Goal: Task Accomplishment & Management: Manage account settings

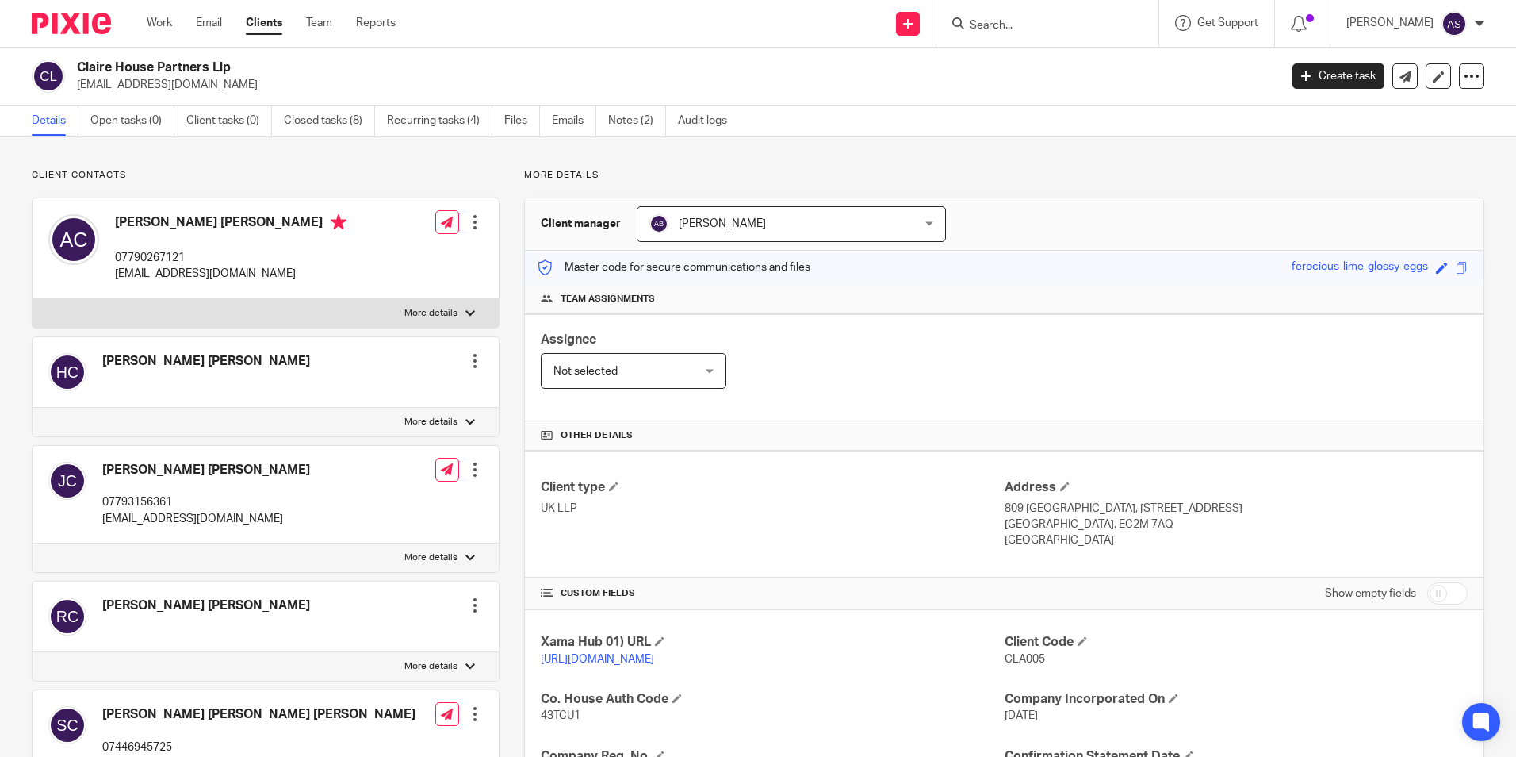
click at [57, 21] on img at bounding box center [71, 23] width 79 height 21
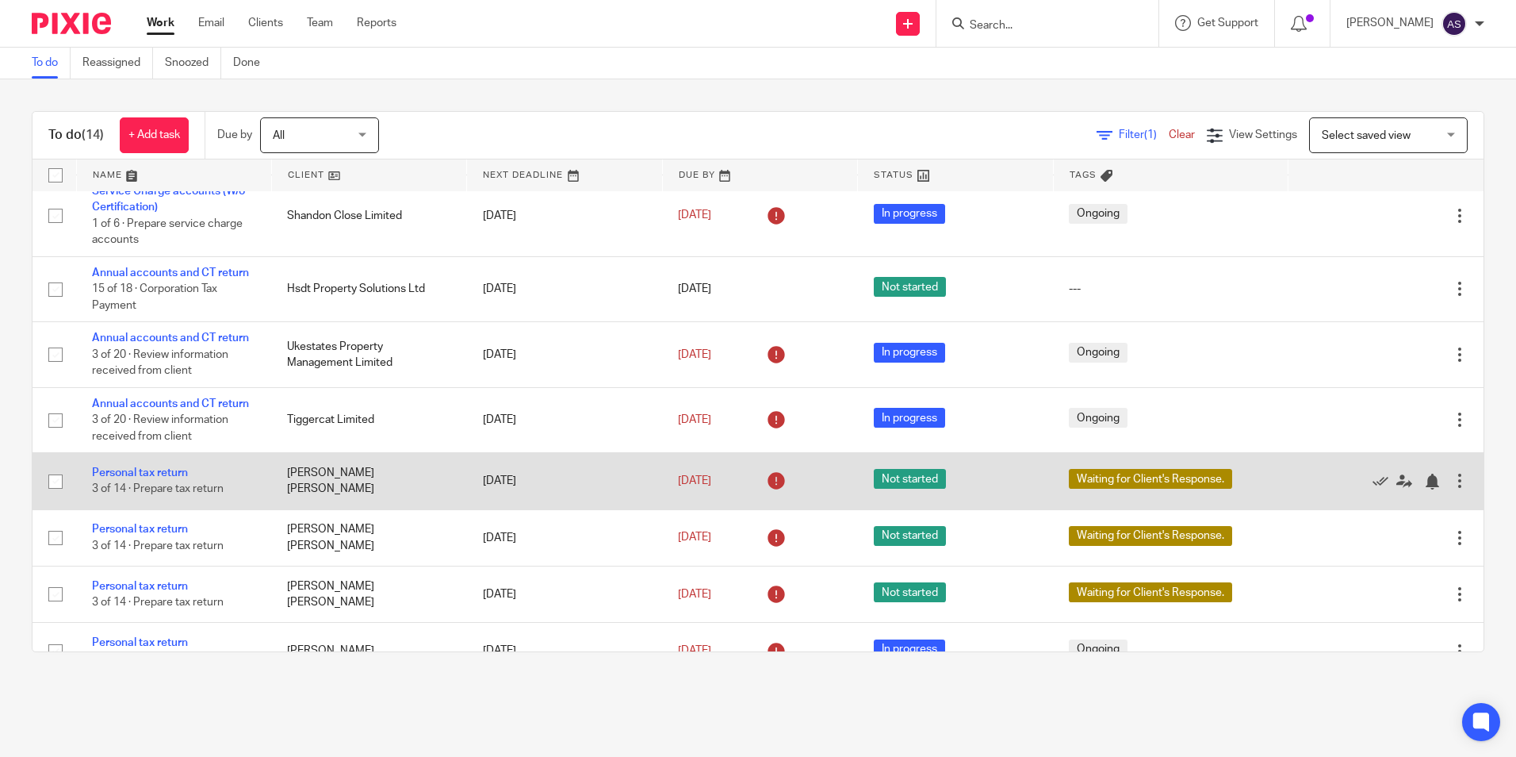
scroll to position [159, 0]
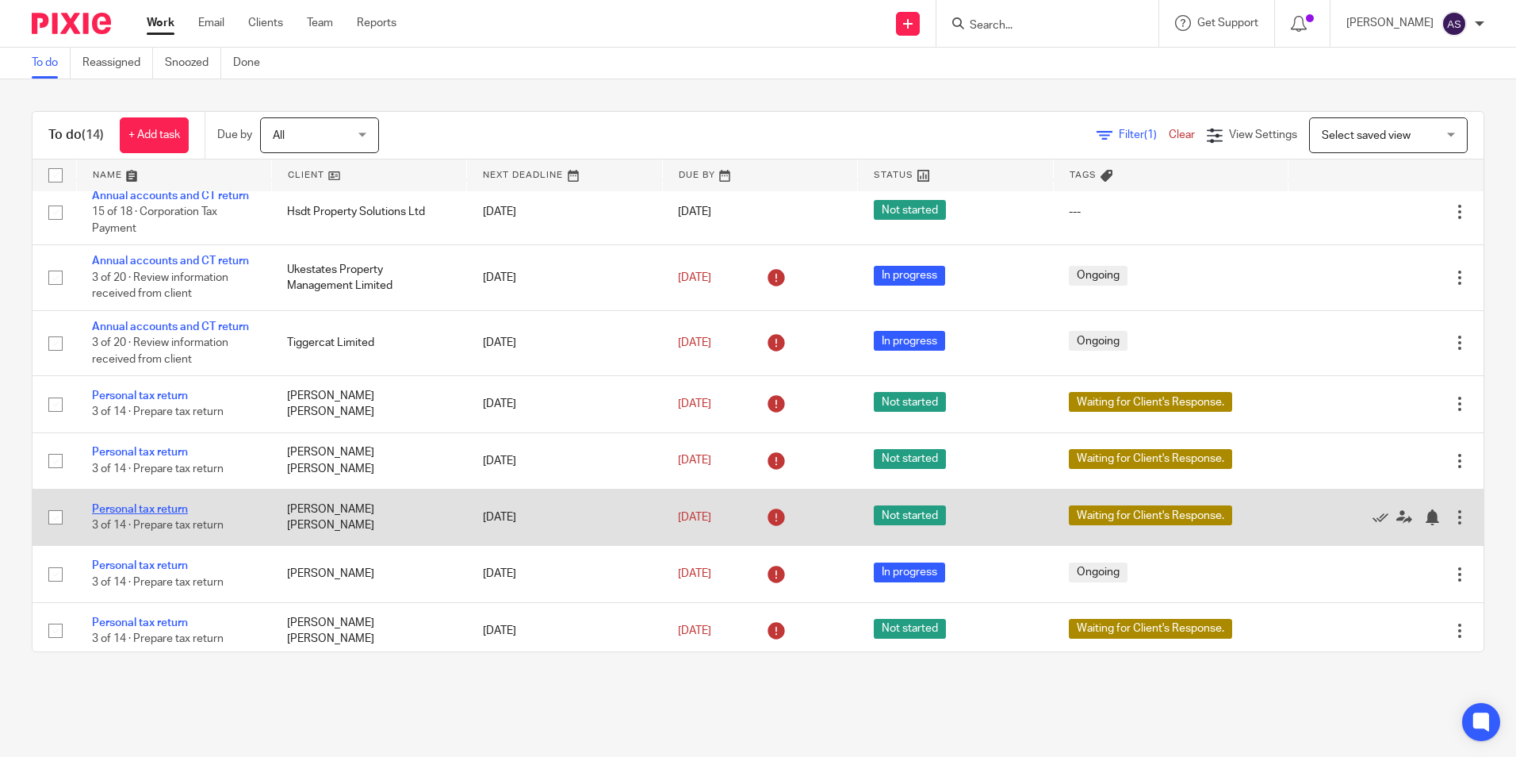
click at [178, 510] on link "Personal tax return" at bounding box center [140, 509] width 96 height 11
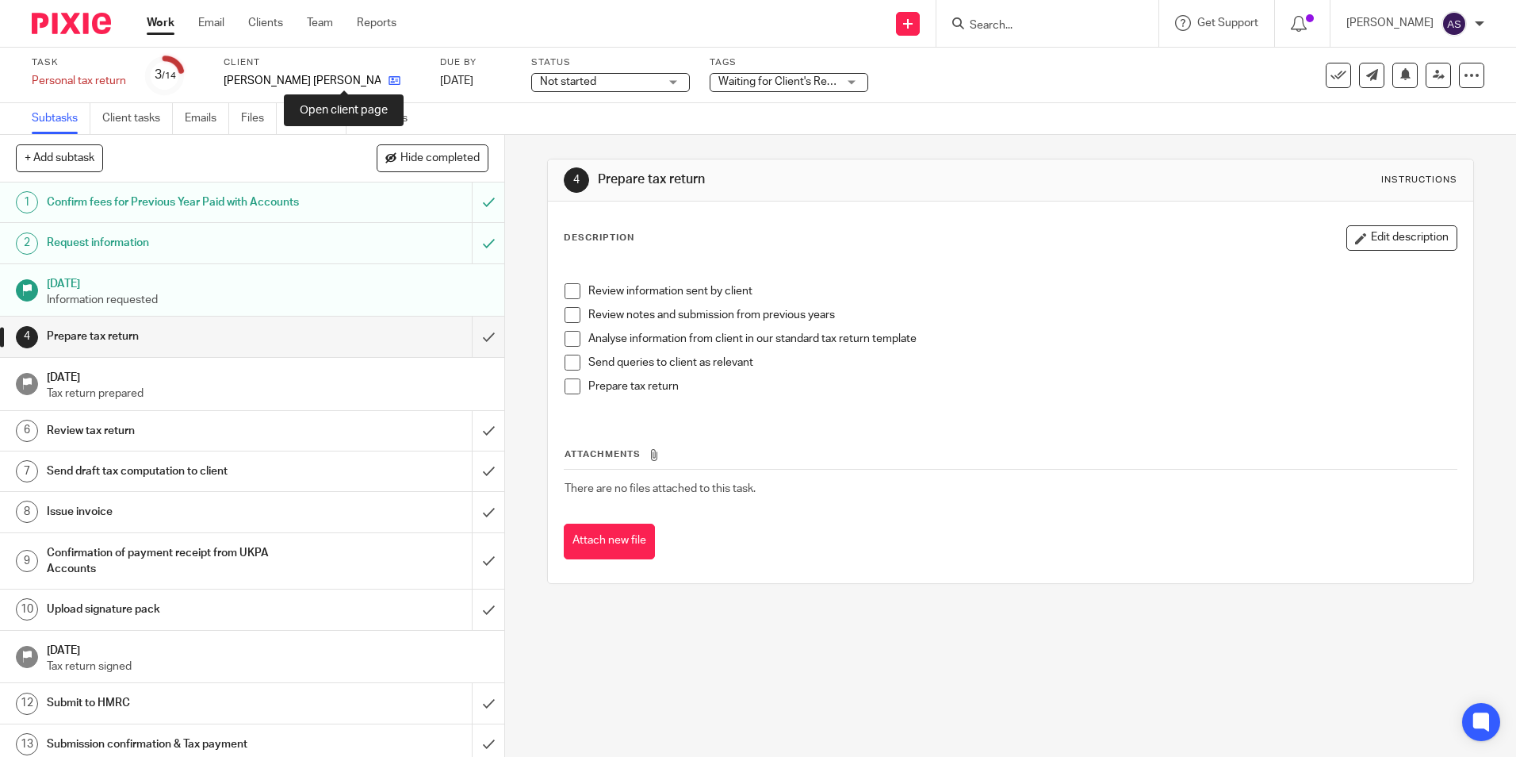
click at [389, 83] on icon at bounding box center [395, 81] width 12 height 12
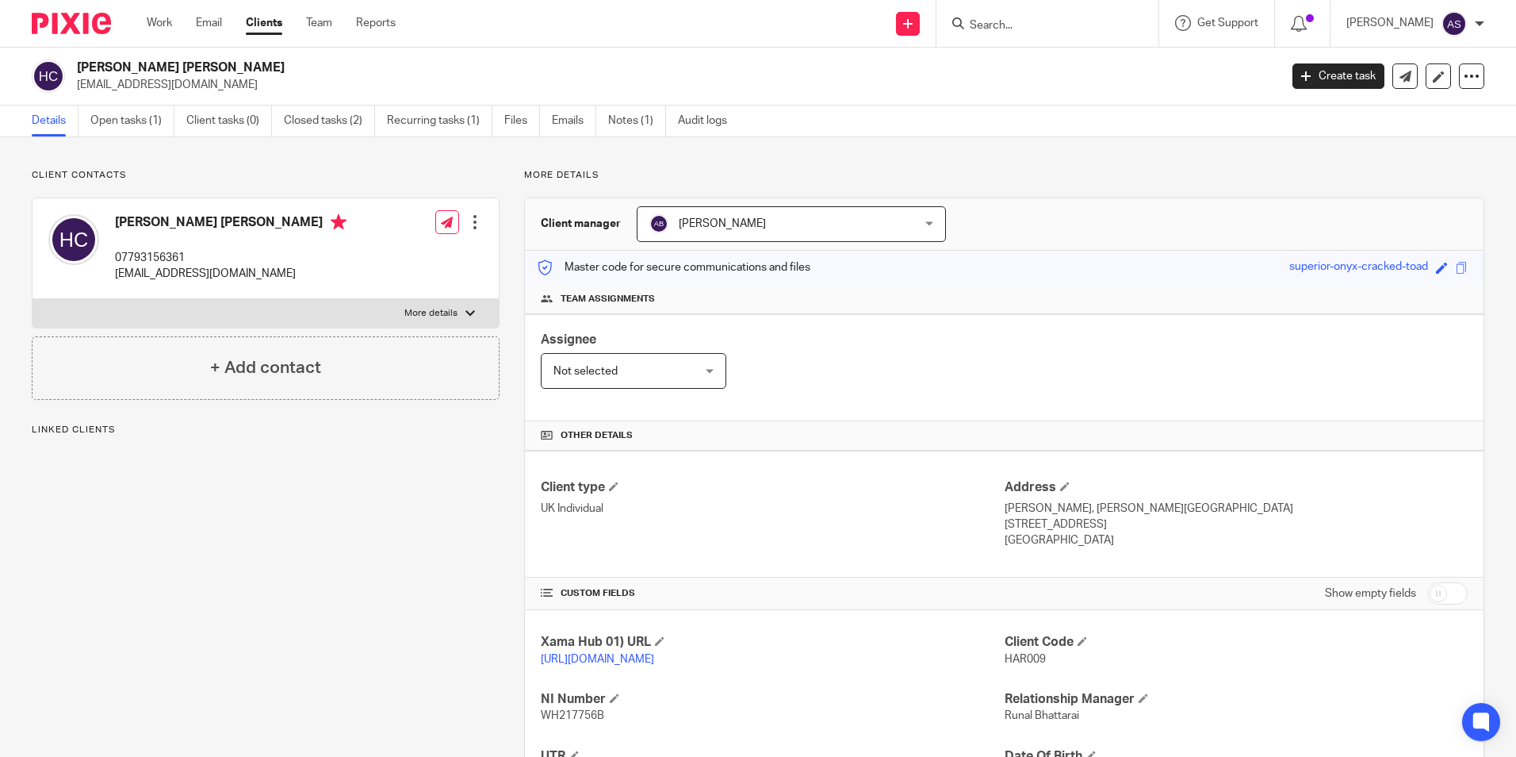
scroll to position [79, 0]
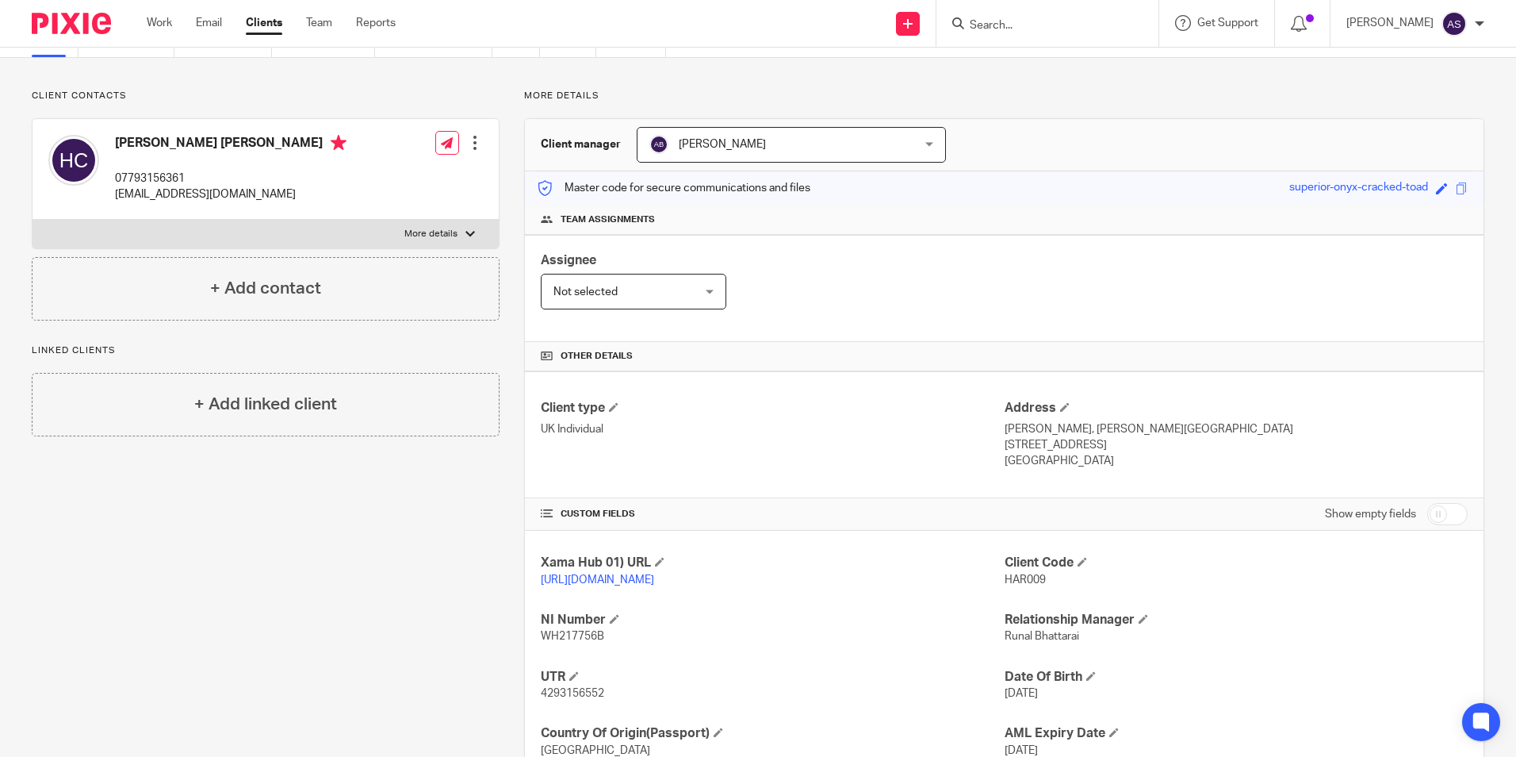
click at [964, 24] on icon at bounding box center [959, 23] width 12 height 12
click at [1000, 27] on input "Search" at bounding box center [1039, 26] width 143 height 14
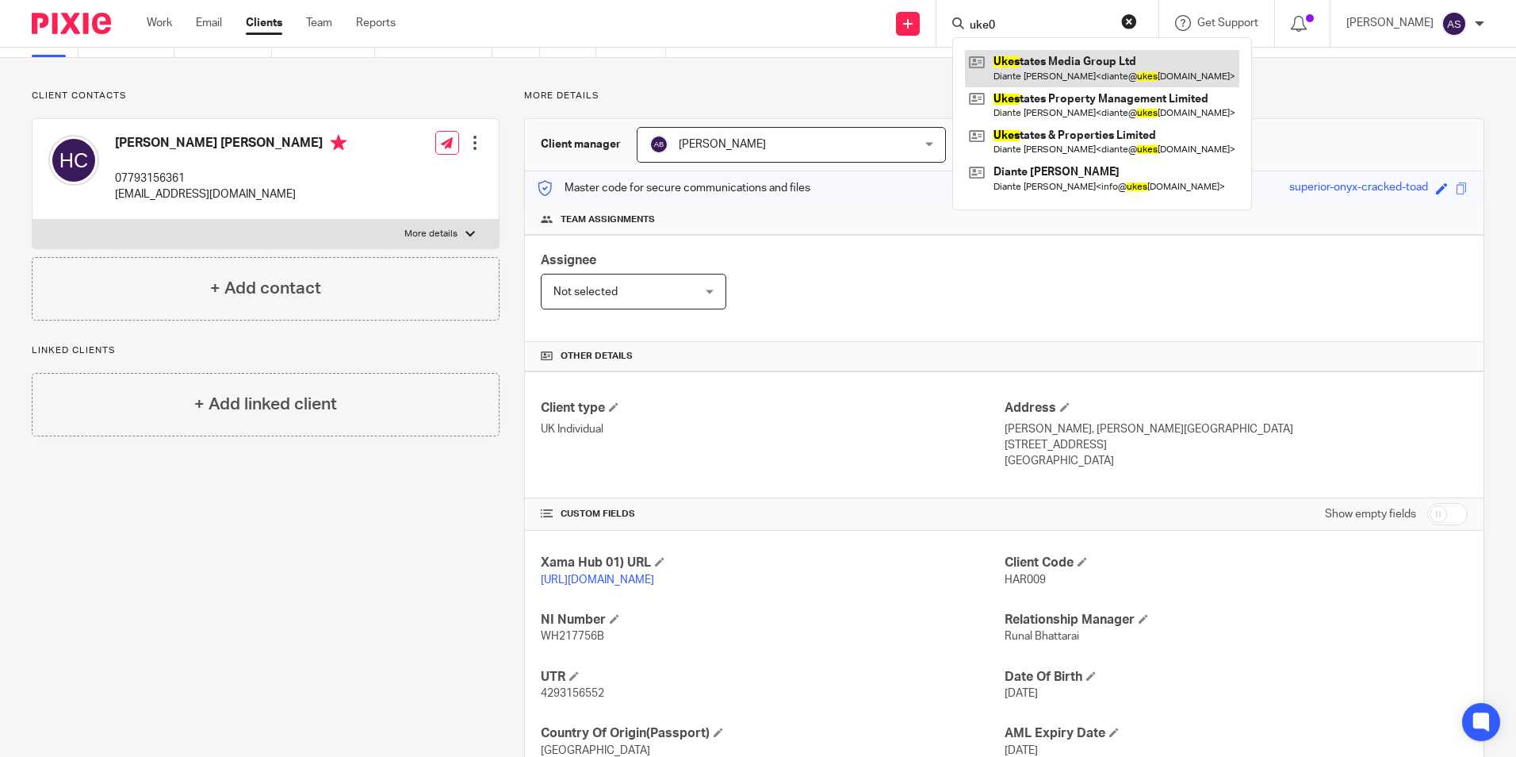
type input "uke0"
click at [1034, 68] on link at bounding box center [1102, 68] width 274 height 36
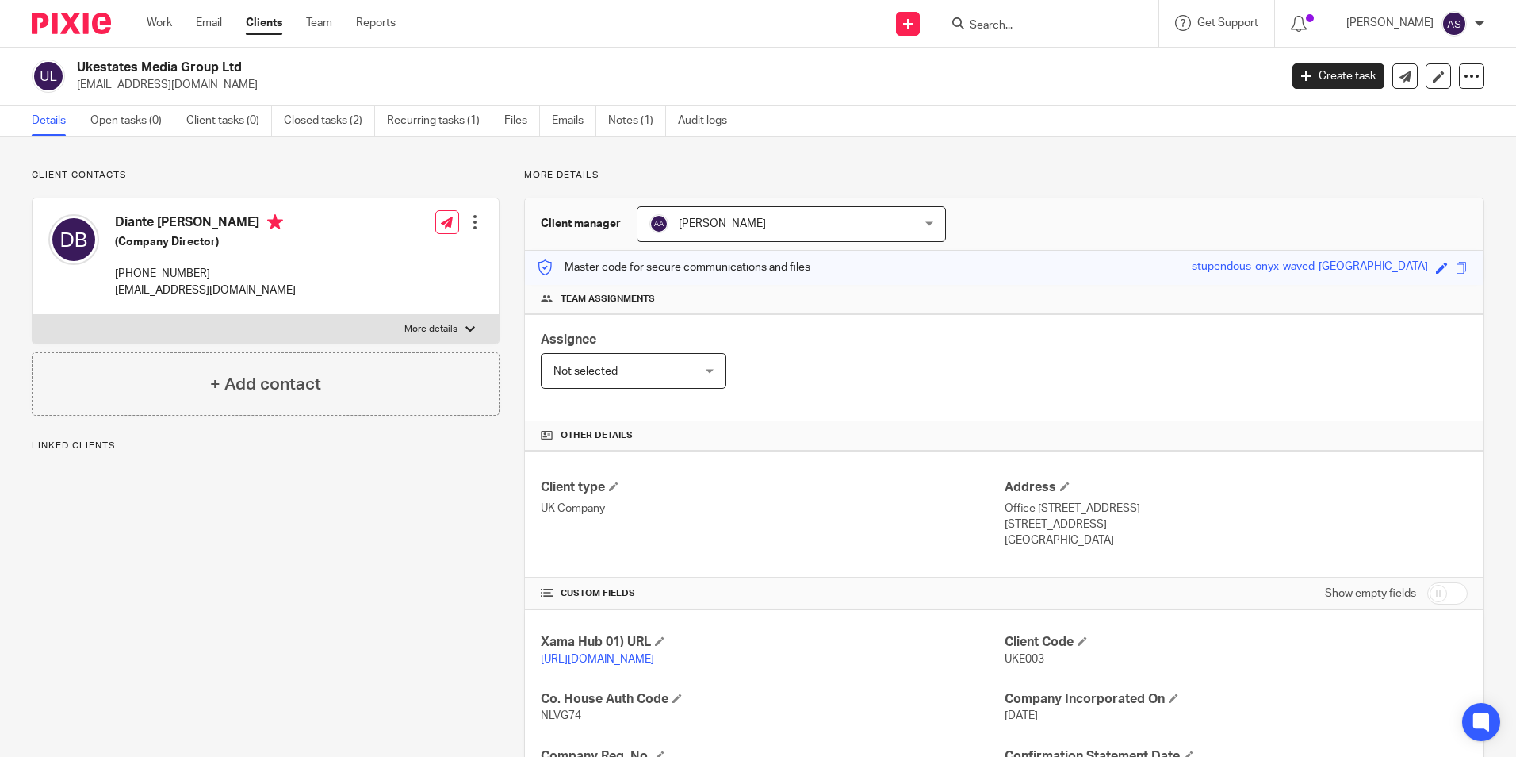
drag, startPoint x: 77, startPoint y: 67, endPoint x: 240, endPoint y: 67, distance: 163.4
click at [240, 67] on h2 "Ukestates Media Group Ltd" at bounding box center [553, 67] width 953 height 17
copy h2 "Ukestates Media Group Ltd"
click at [886, 347] on div "Assignee Not selected Not selected Not selected [PERSON_NAME] [PERSON_NAME] [PE…" at bounding box center [1004, 367] width 959 height 107
click at [992, 20] on input "Search" at bounding box center [1039, 26] width 143 height 14
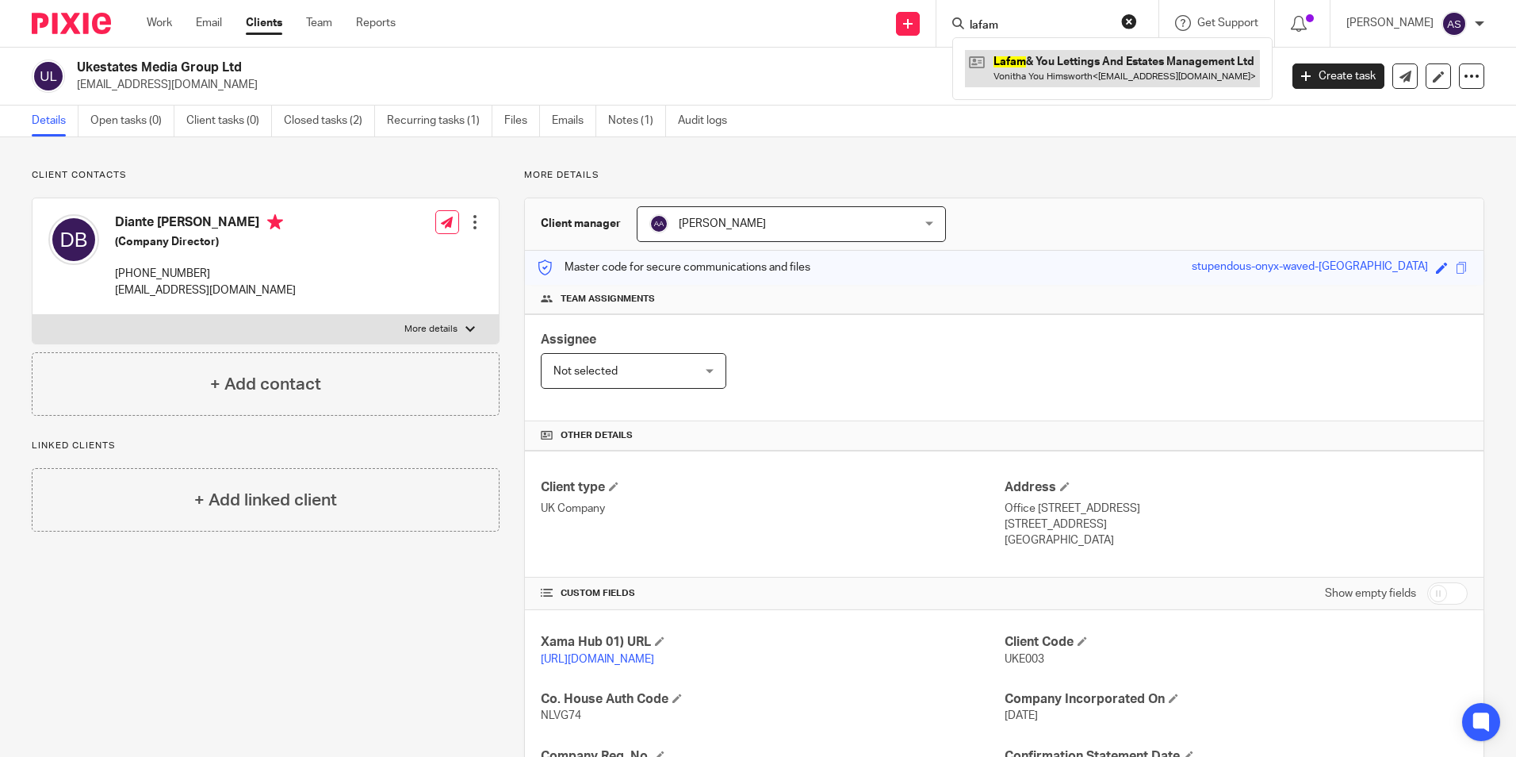
type input "lafam"
click at [1176, 61] on link at bounding box center [1112, 68] width 295 height 36
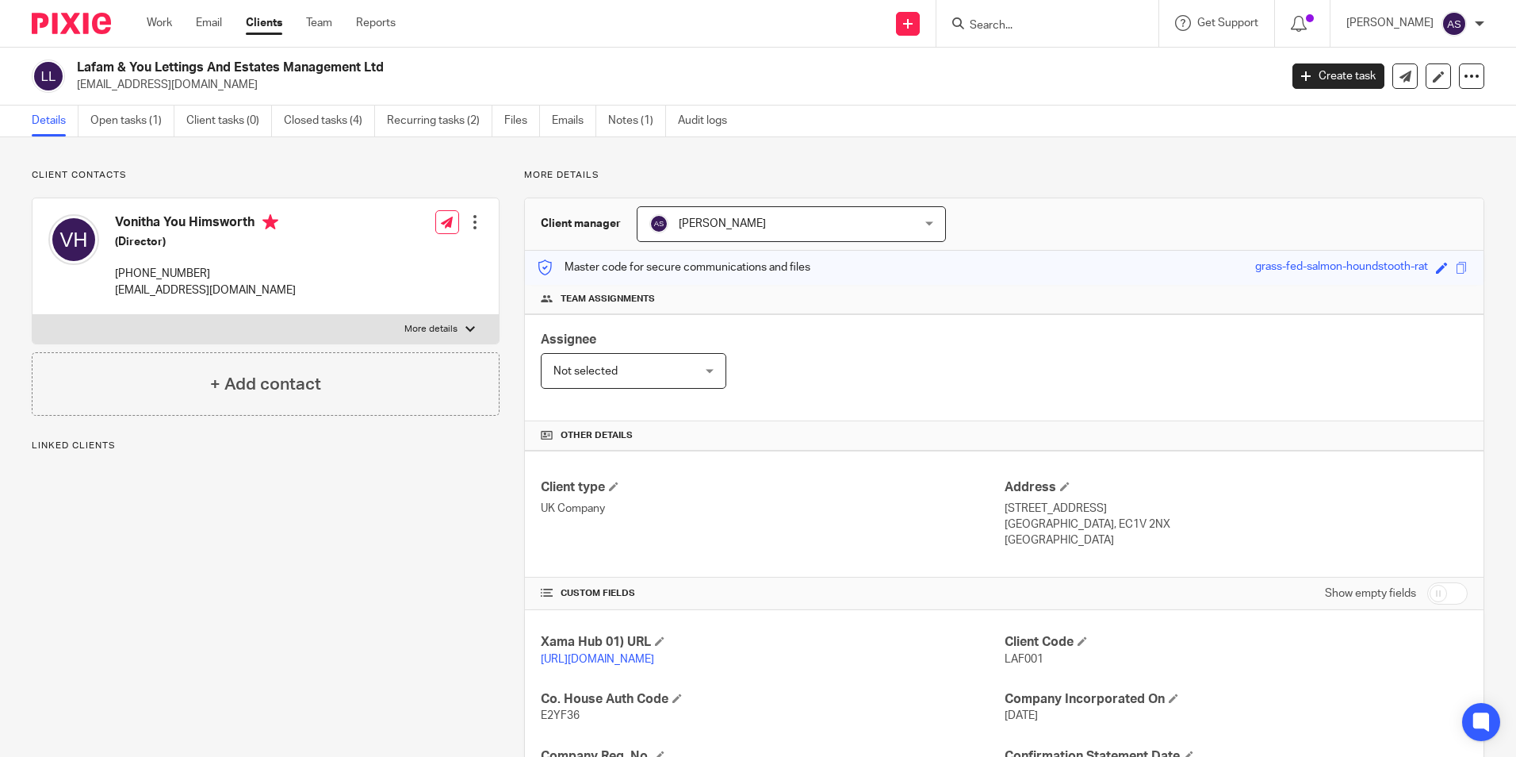
drag, startPoint x: 0, startPoint y: 0, endPoint x: 400, endPoint y: 74, distance: 406.5
click at [400, 74] on h2 "Lafam & You Lettings And Estates Management Ltd" at bounding box center [553, 67] width 953 height 17
copy h2 "Lafam & You Lettings And Estates Management Ltd"
click at [987, 29] on input "Search" at bounding box center [1039, 26] width 143 height 14
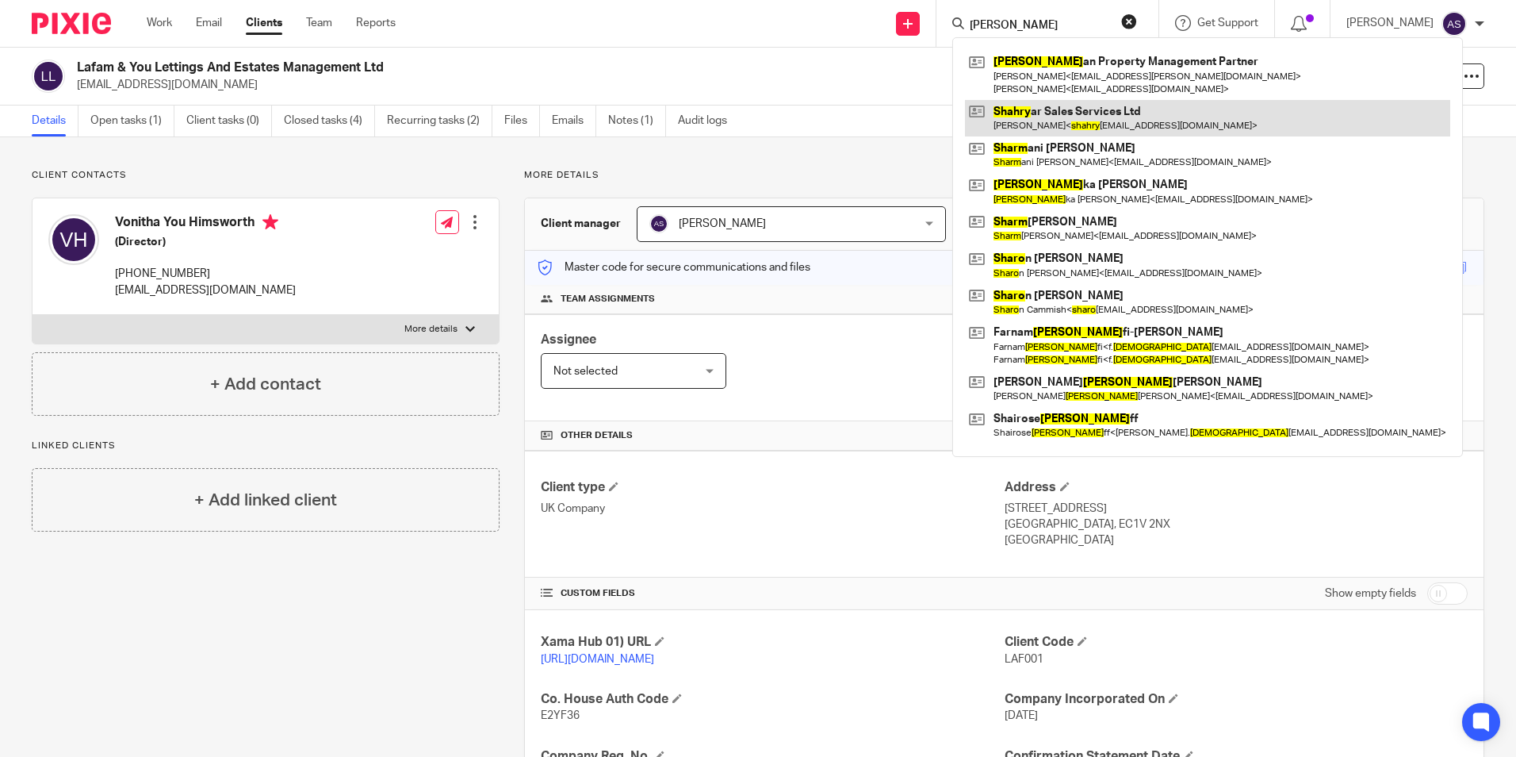
type input "shary"
click at [1075, 112] on link at bounding box center [1207, 118] width 485 height 36
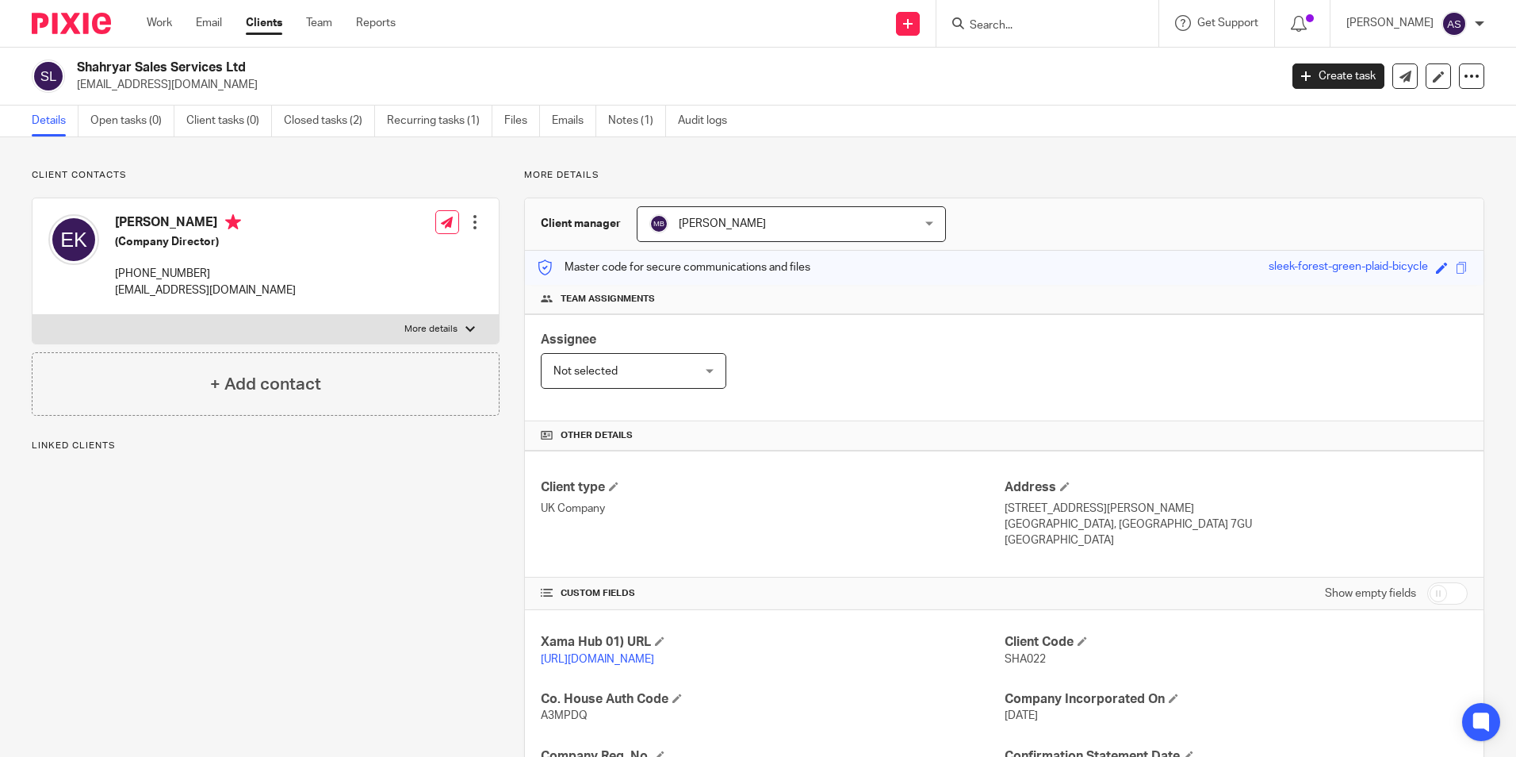
drag, startPoint x: 78, startPoint y: 64, endPoint x: 247, endPoint y: 59, distance: 169.8
click at [247, 59] on div "Shahryar Sales Services Ltd shahryar.karimollahi@yahoo.com Create task Update f…" at bounding box center [758, 77] width 1516 height 58
copy h2 "Shahryar Sales Services Ltd"
click at [692, 122] on link "Audit logs" at bounding box center [708, 120] width 61 height 31
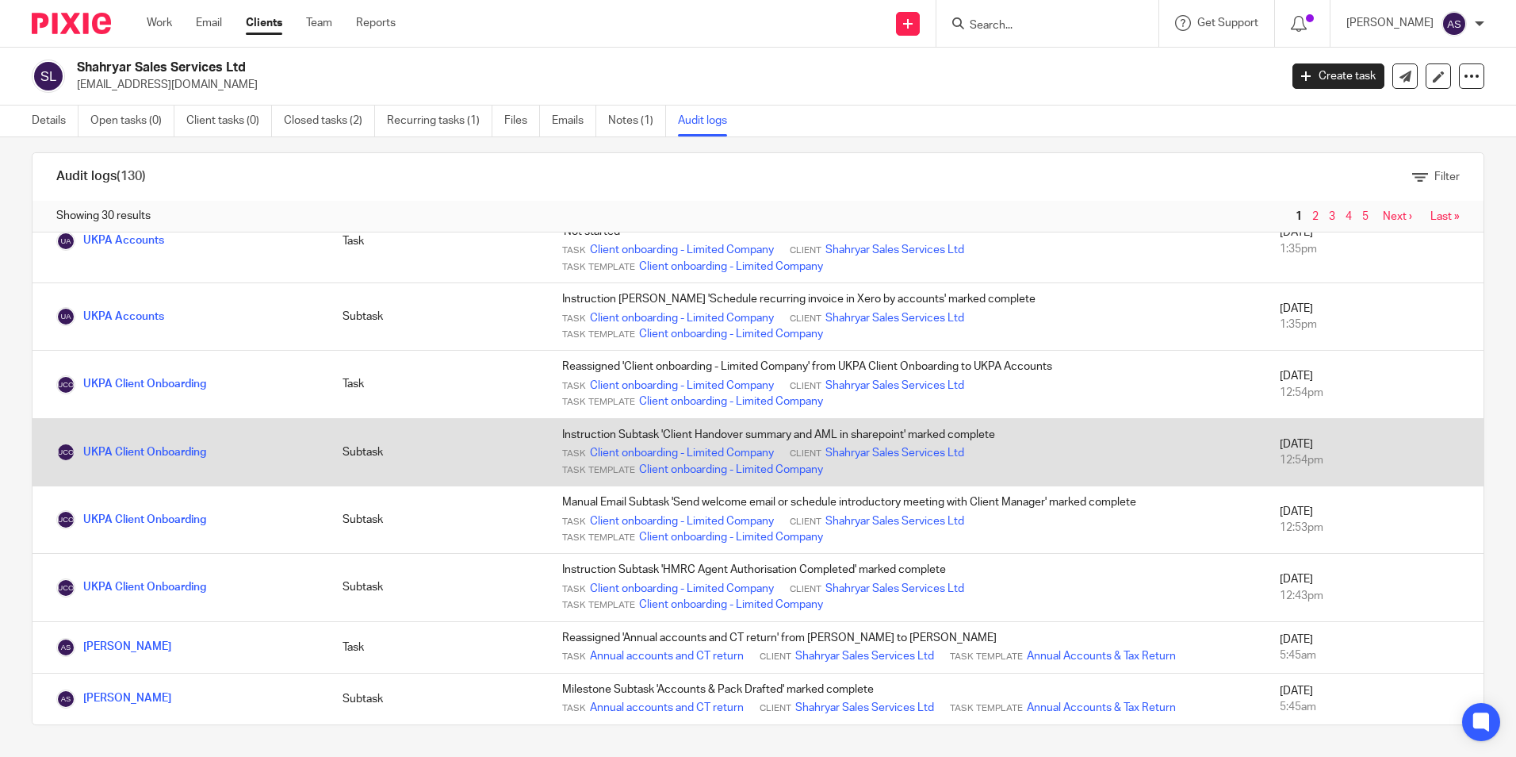
scroll to position [1232, 0]
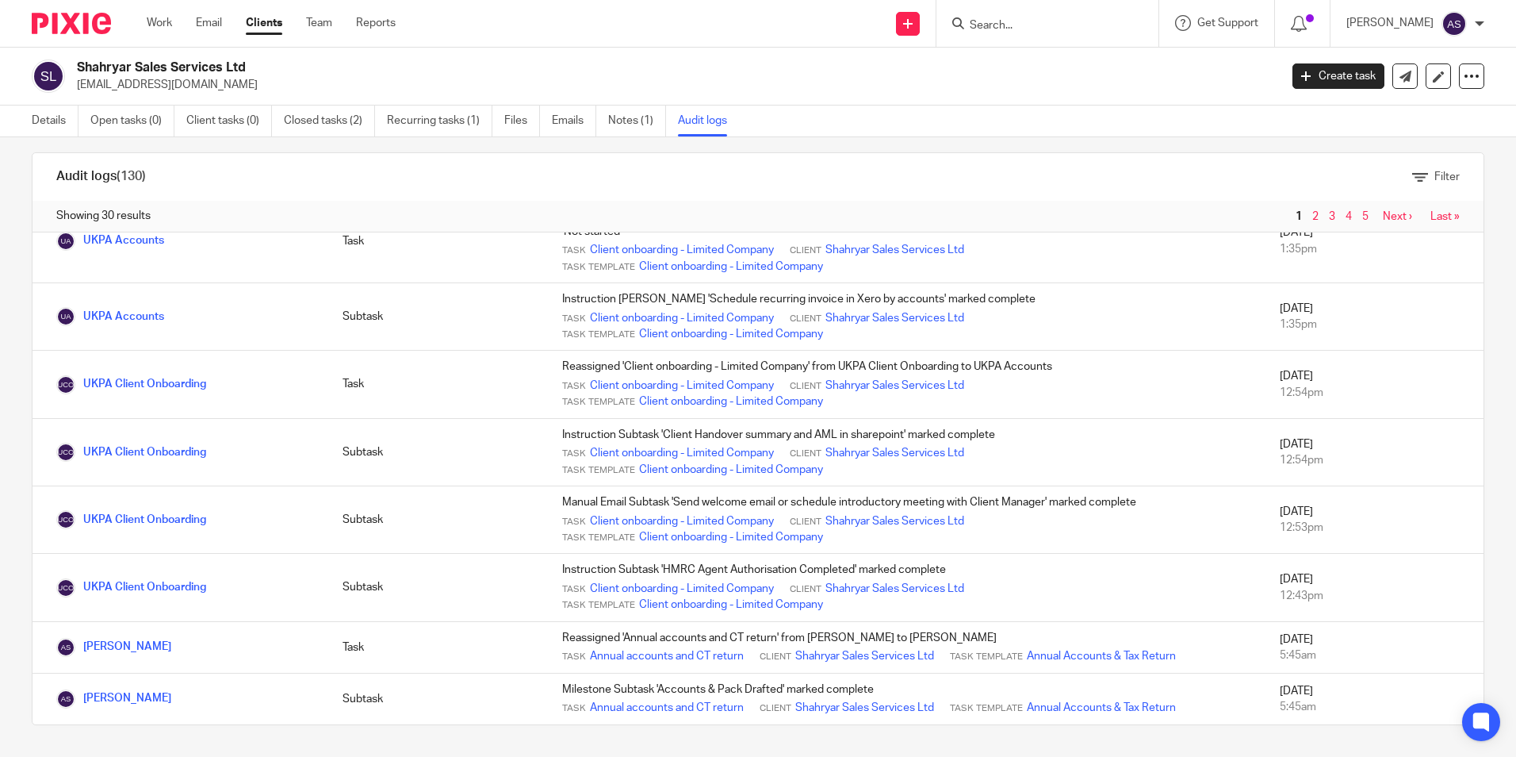
click at [64, 34] on div at bounding box center [65, 23] width 131 height 47
click at [66, 27] on img at bounding box center [71, 23] width 79 height 21
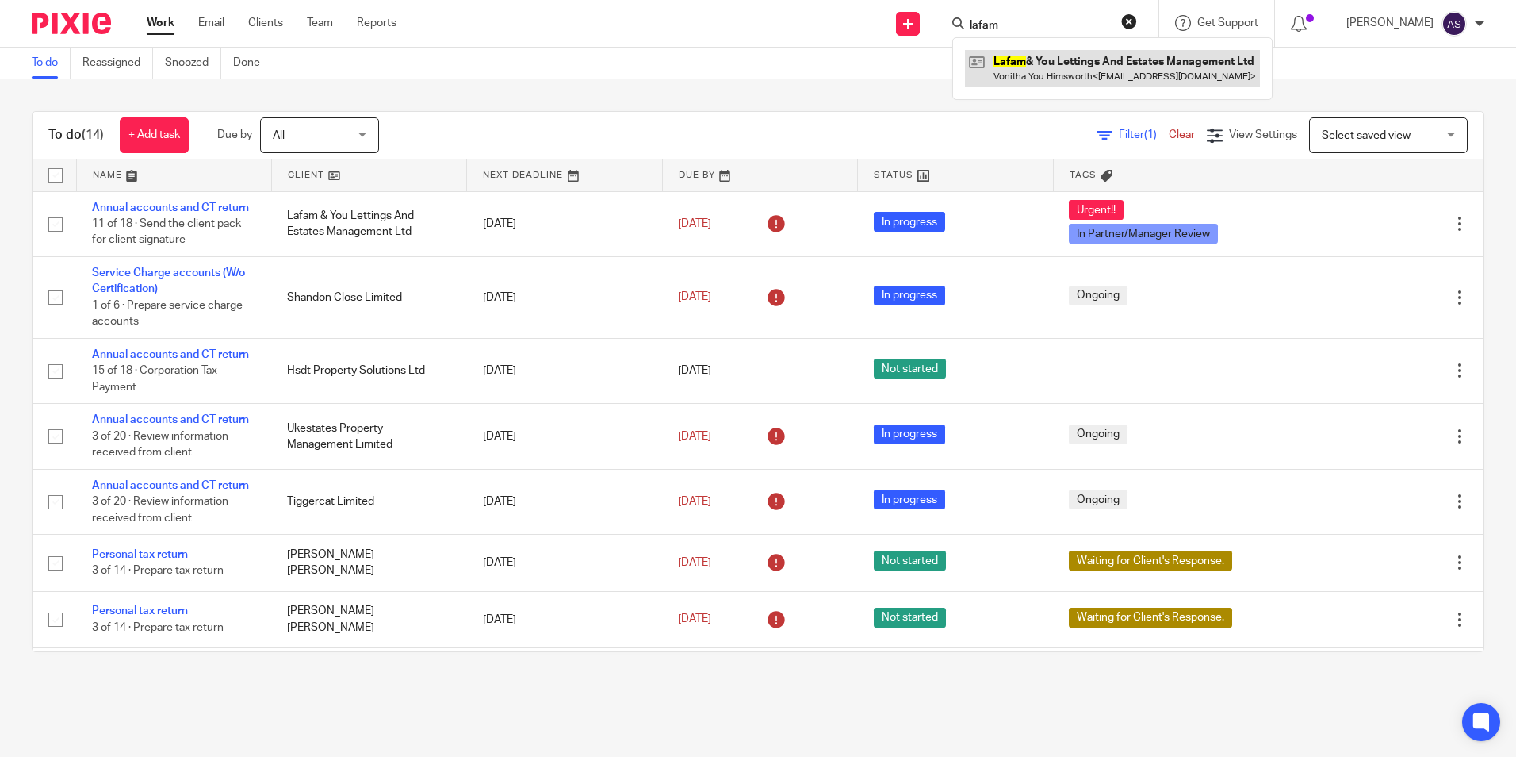
type input "lafam"
click at [1064, 59] on link at bounding box center [1112, 68] width 295 height 36
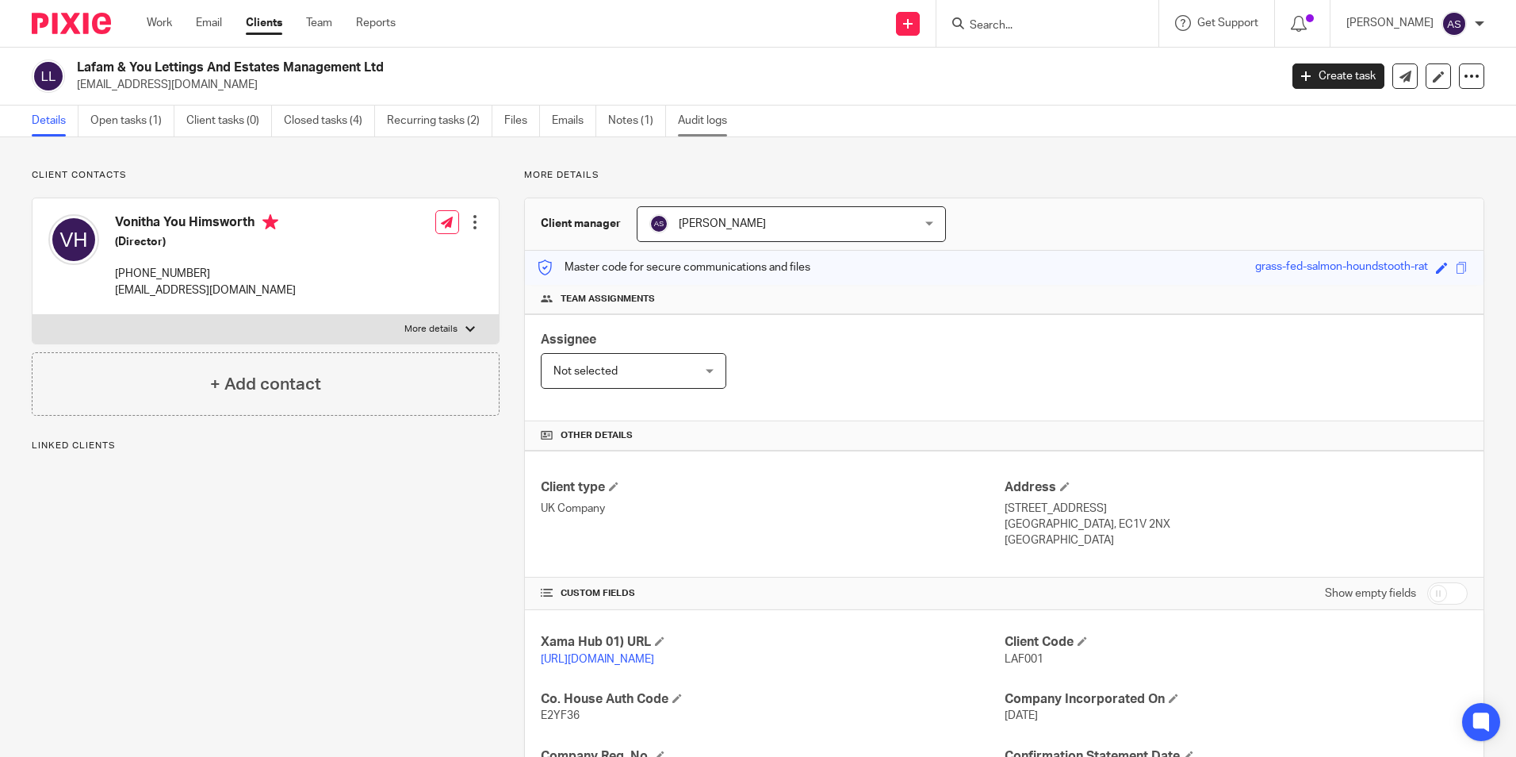
click at [699, 119] on link "Audit logs" at bounding box center [708, 120] width 61 height 31
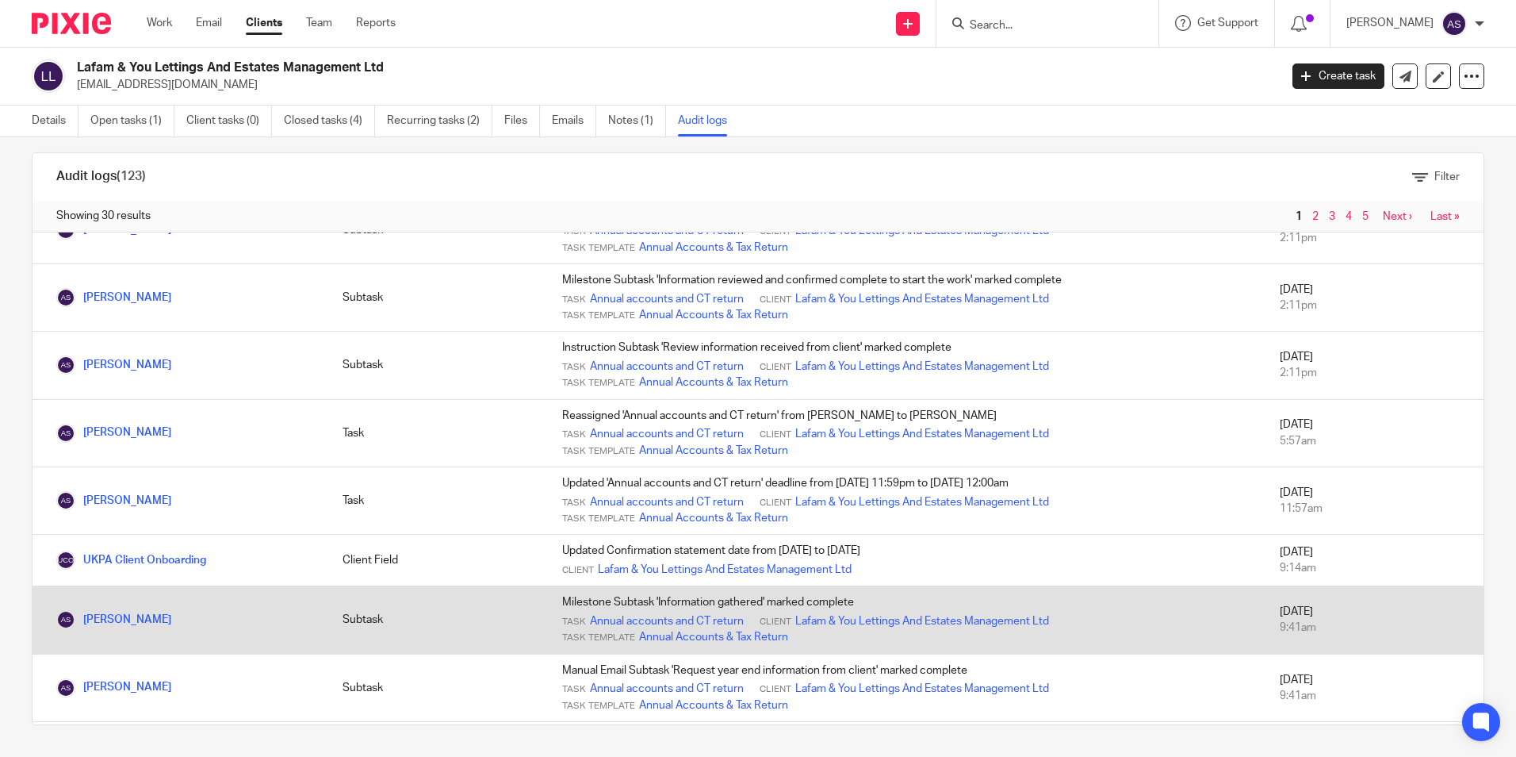
scroll to position [539, 0]
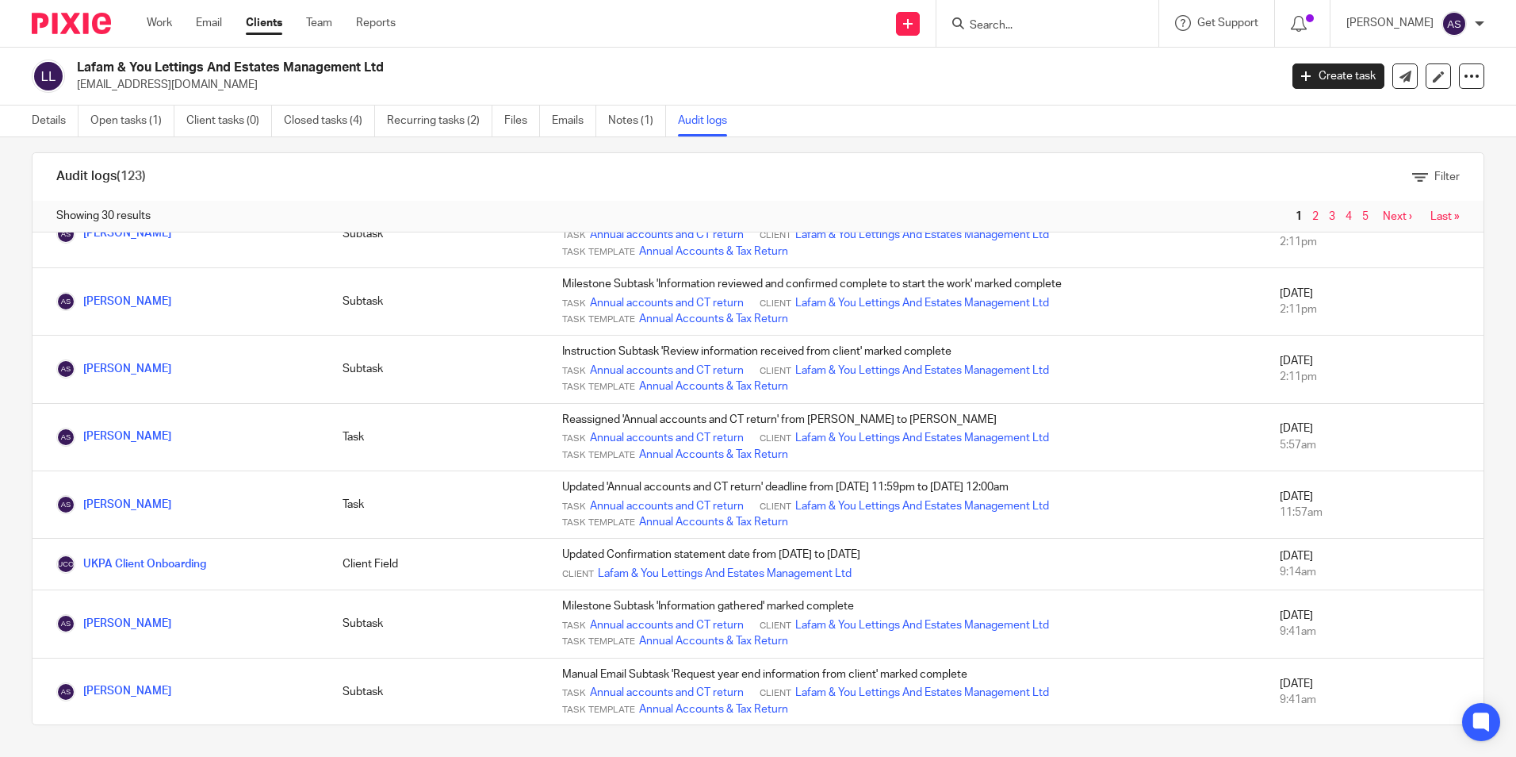
click at [44, 21] on img at bounding box center [71, 23] width 79 height 21
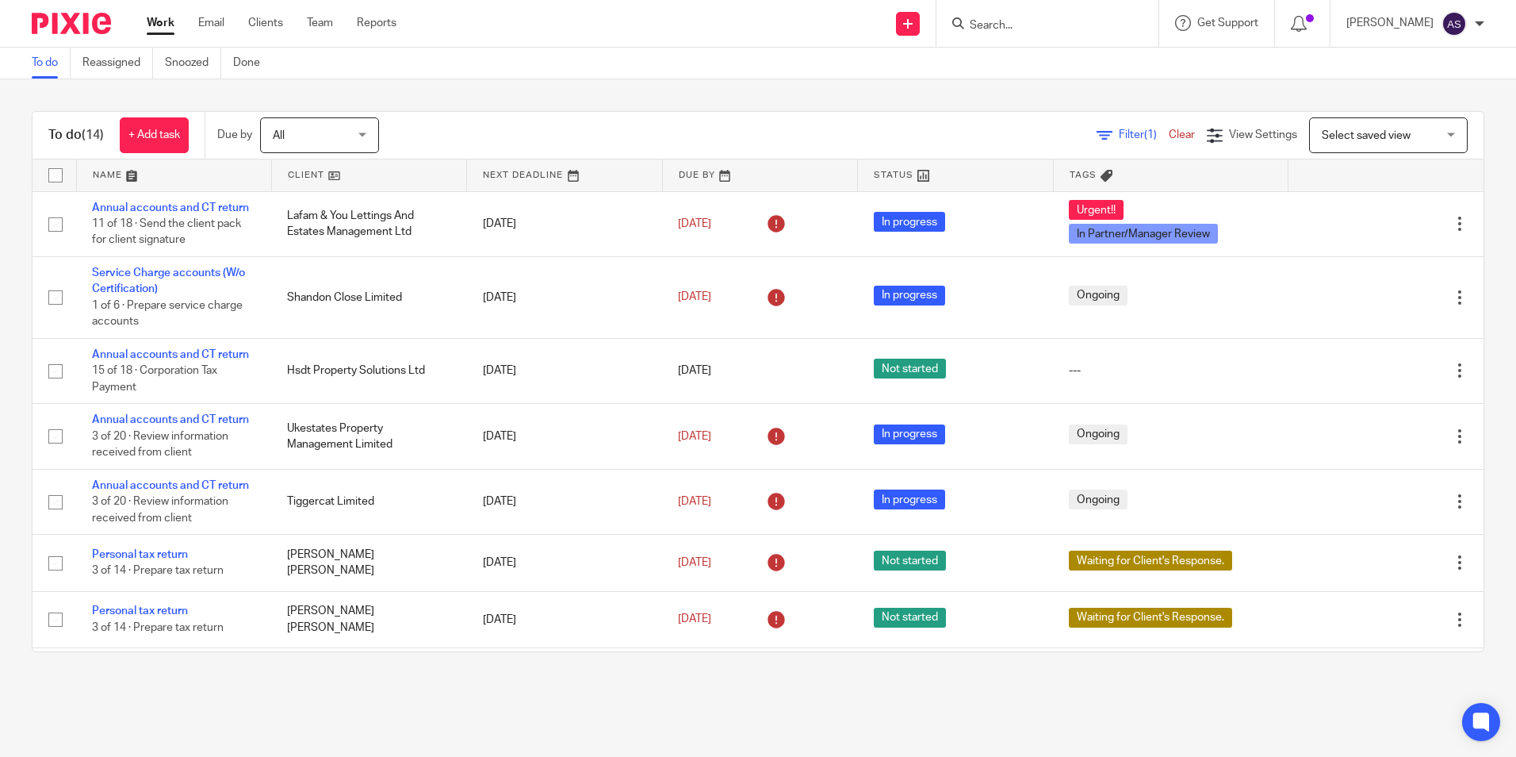
click at [1058, 21] on input "Search" at bounding box center [1039, 26] width 143 height 14
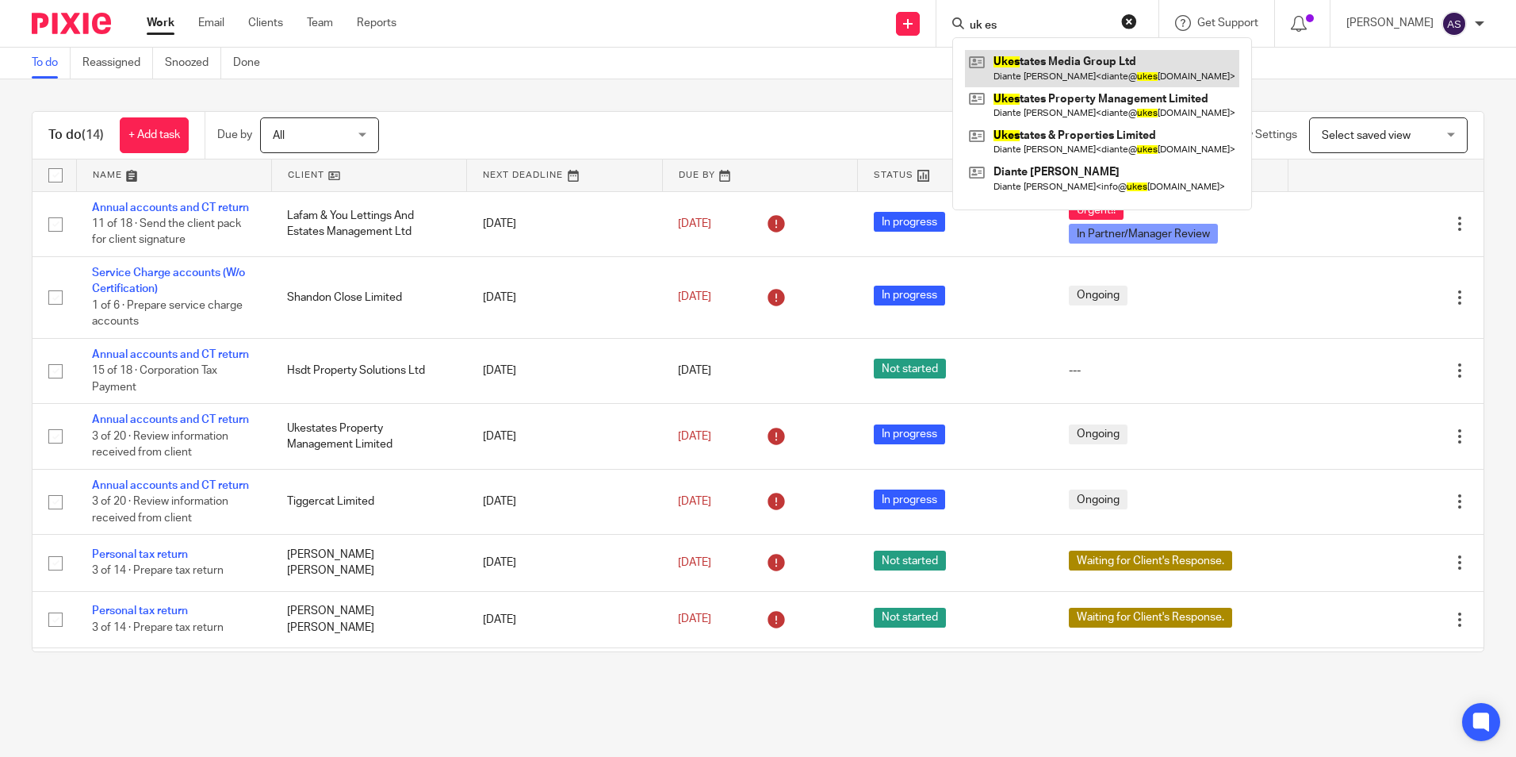
type input "uk es"
click at [1072, 63] on link at bounding box center [1102, 68] width 274 height 36
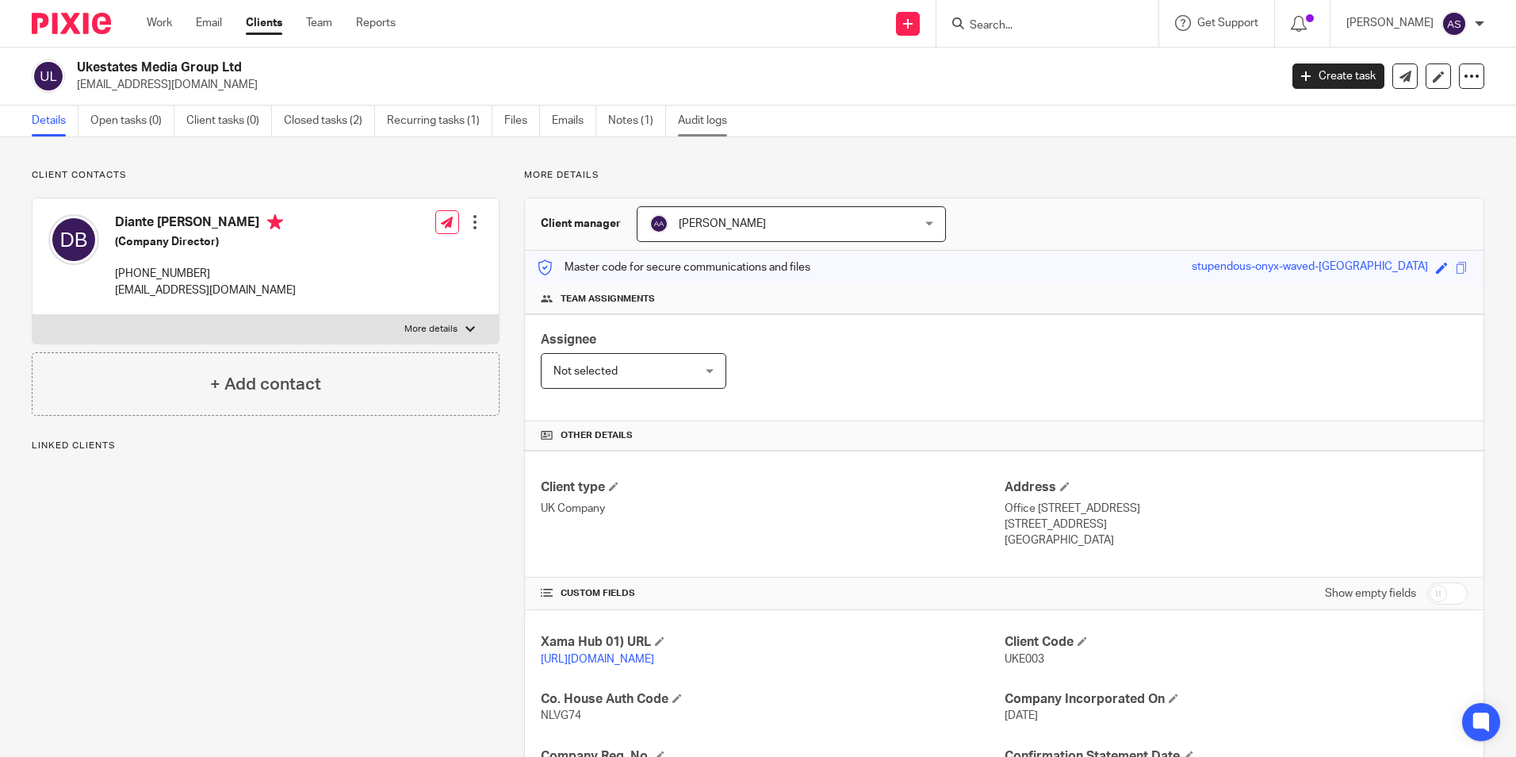
click at [681, 120] on link "Audit logs" at bounding box center [708, 120] width 61 height 31
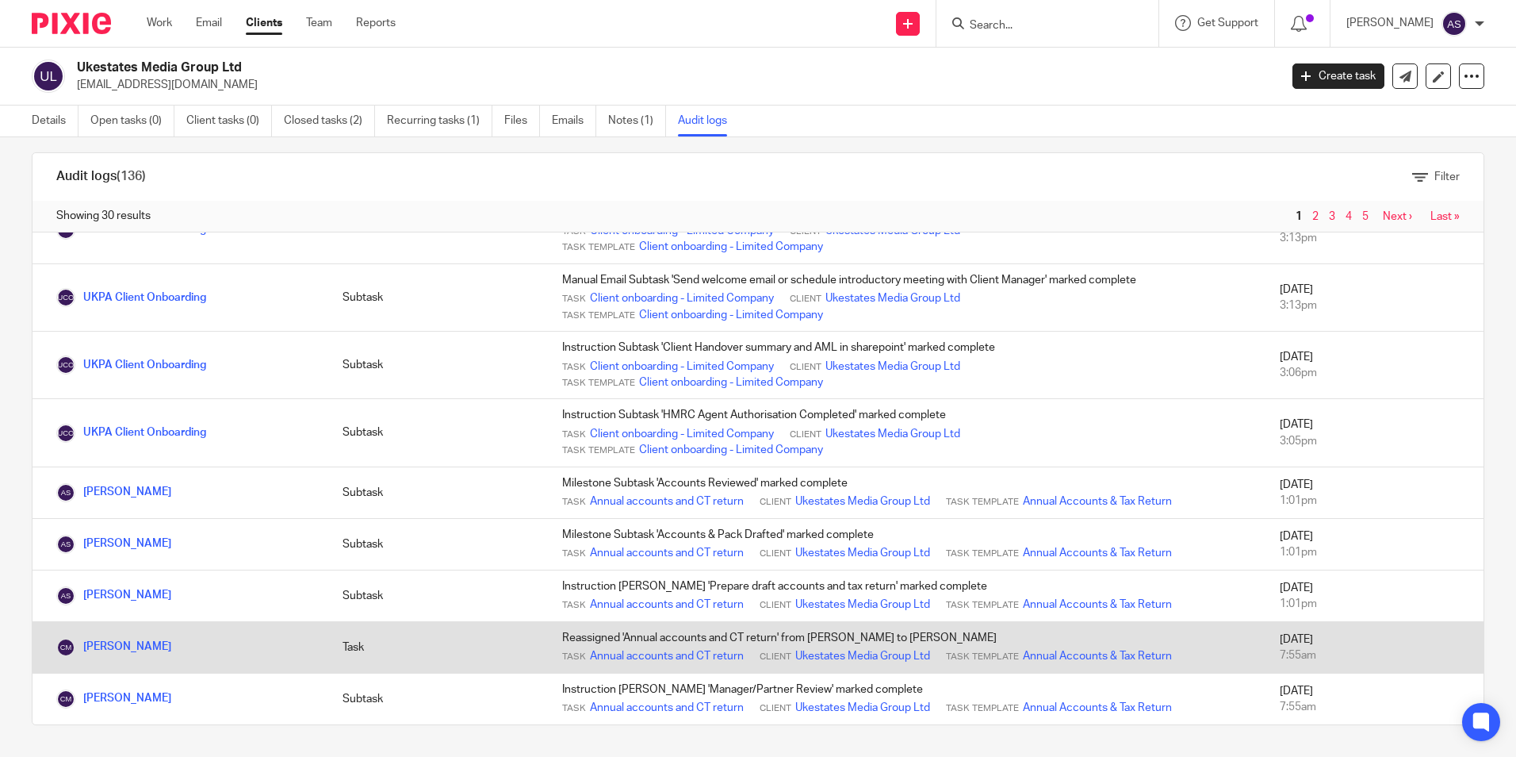
scroll to position [1232, 0]
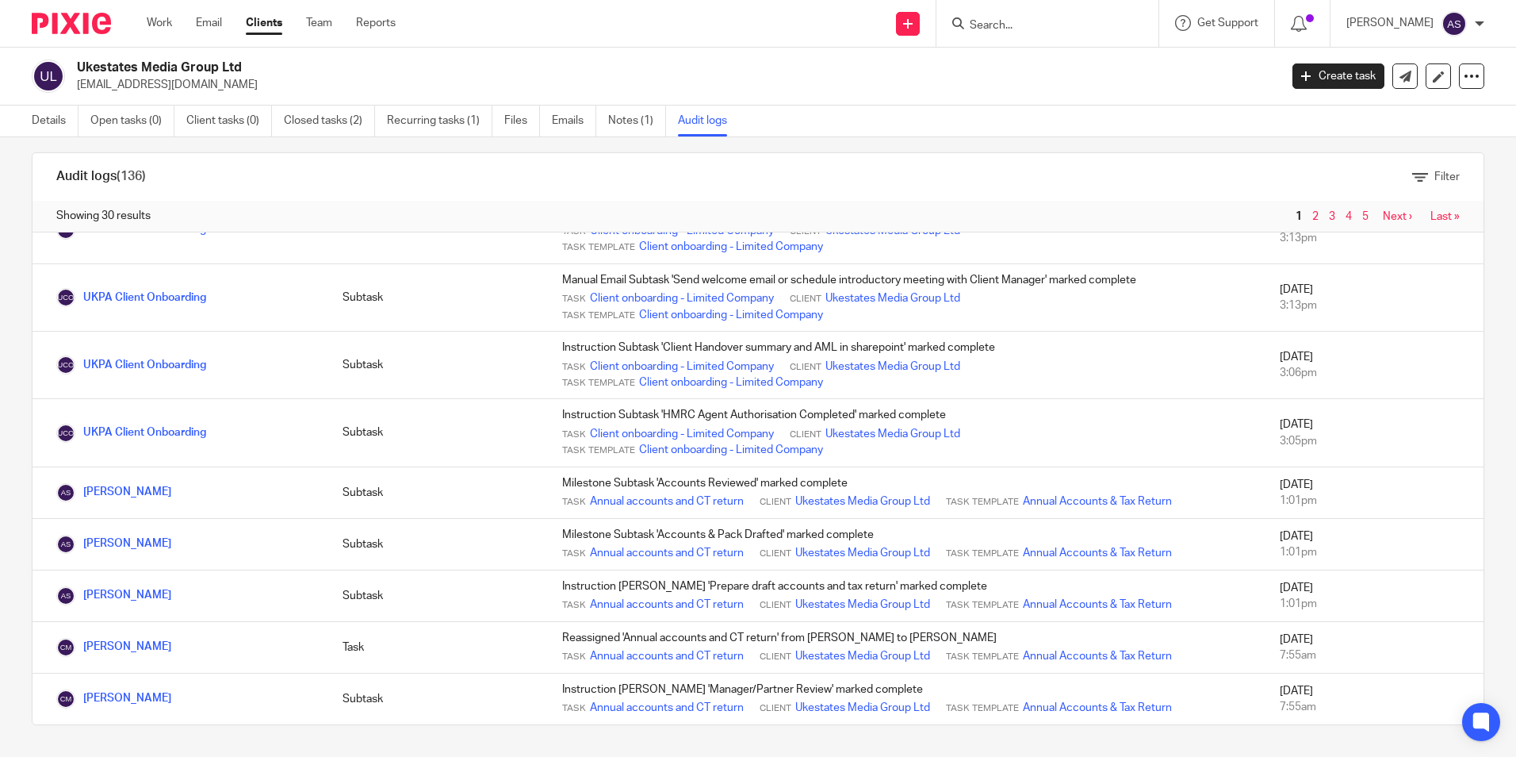
click at [1313, 214] on link "2" at bounding box center [1316, 216] width 6 height 11
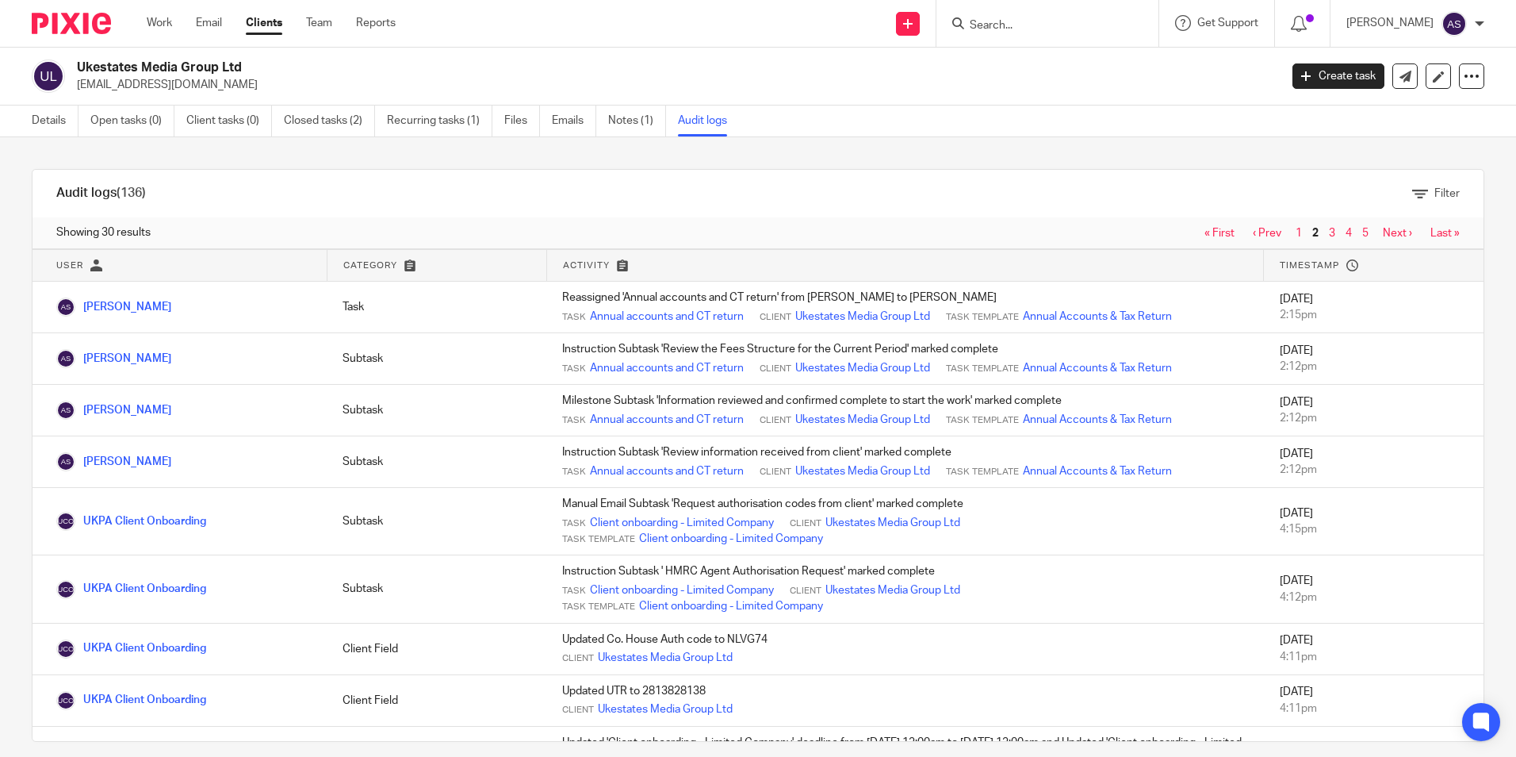
click at [49, 73] on img at bounding box center [48, 75] width 33 height 33
click at [83, 22] on img at bounding box center [71, 23] width 79 height 21
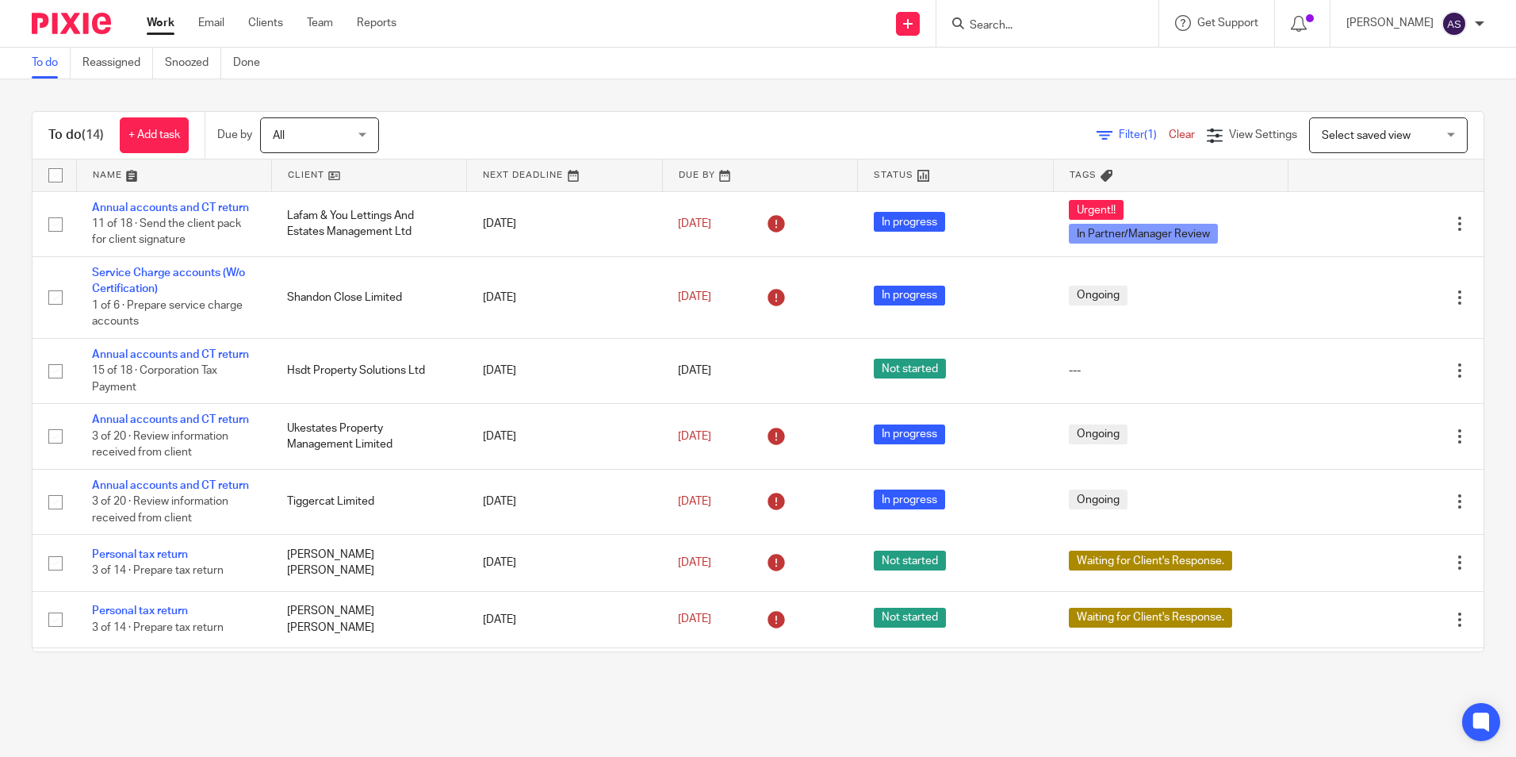
click at [1016, 21] on input "Search" at bounding box center [1039, 26] width 143 height 14
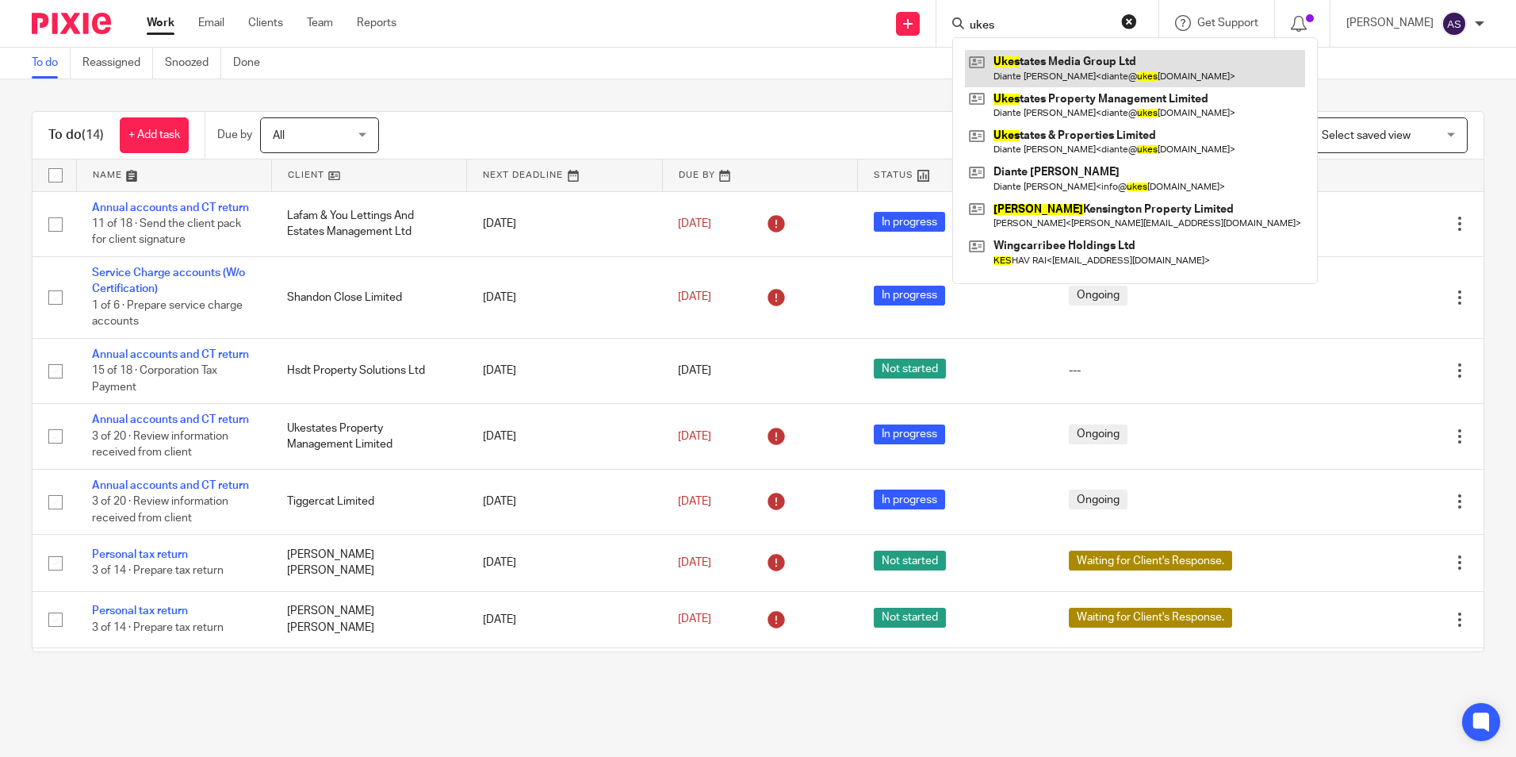
type input "ukes"
click at [1078, 63] on link at bounding box center [1135, 68] width 340 height 36
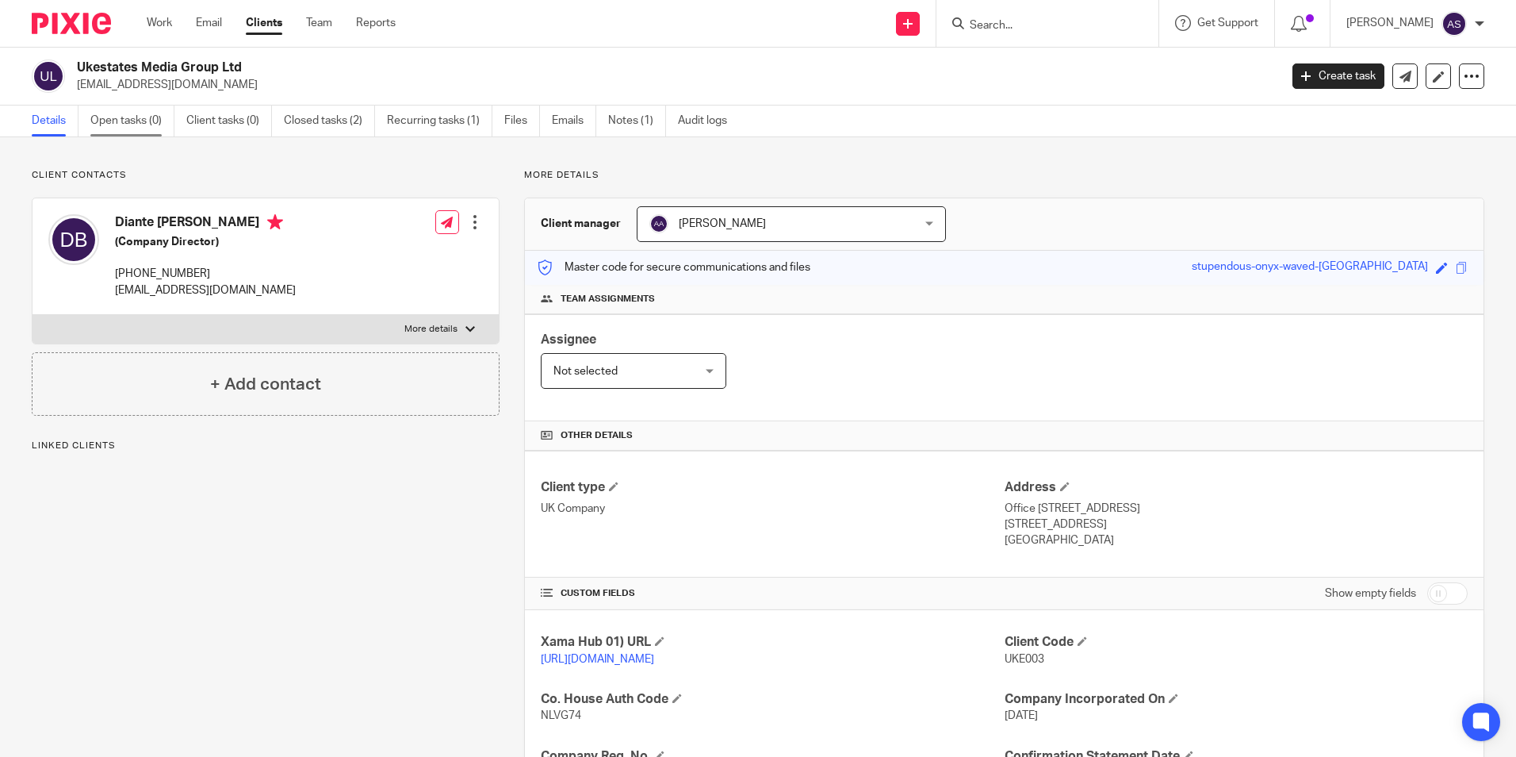
click at [138, 118] on link "Open tasks (0)" at bounding box center [132, 120] width 84 height 31
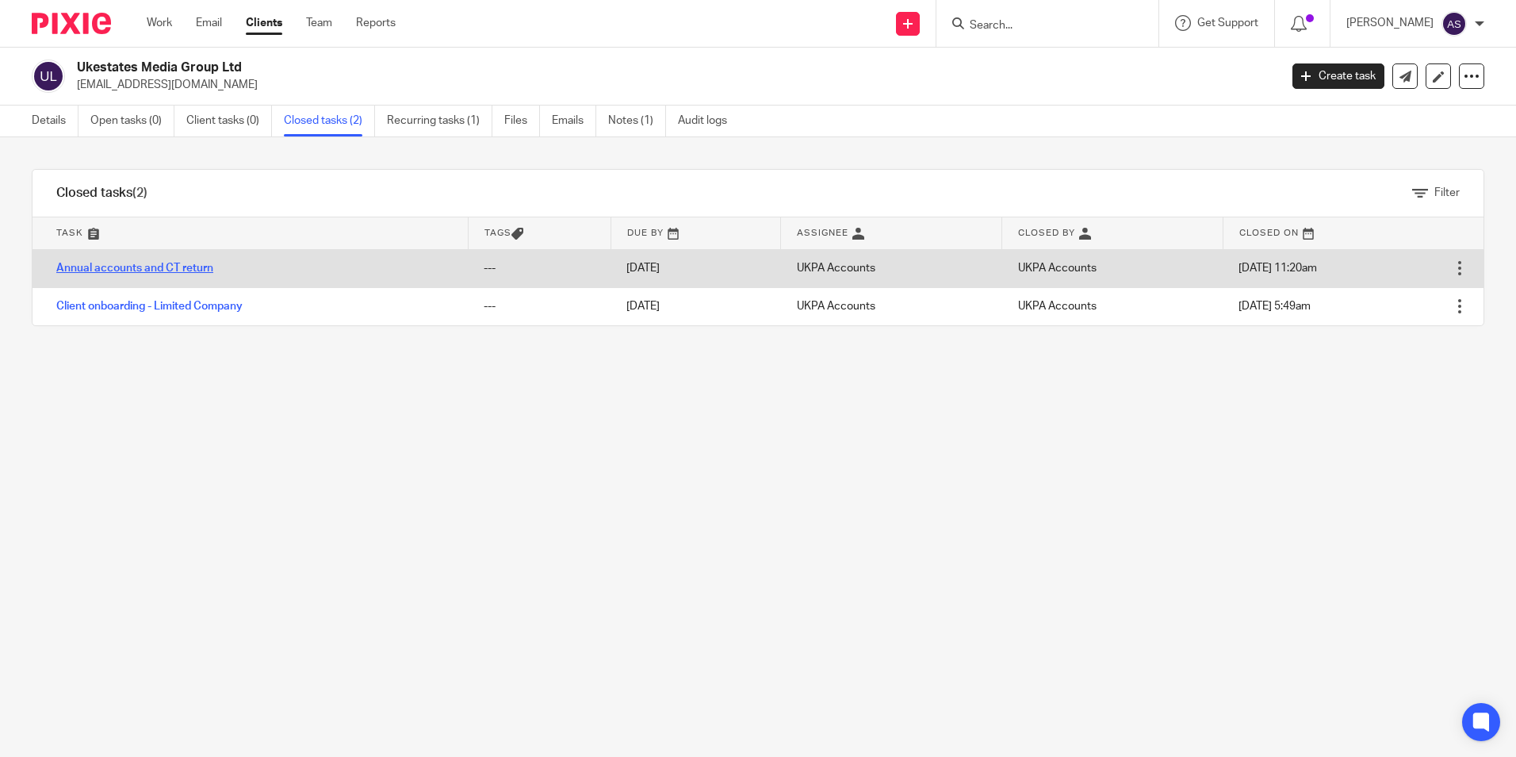
click at [197, 266] on link "Annual accounts and CT return" at bounding box center [134, 268] width 157 height 11
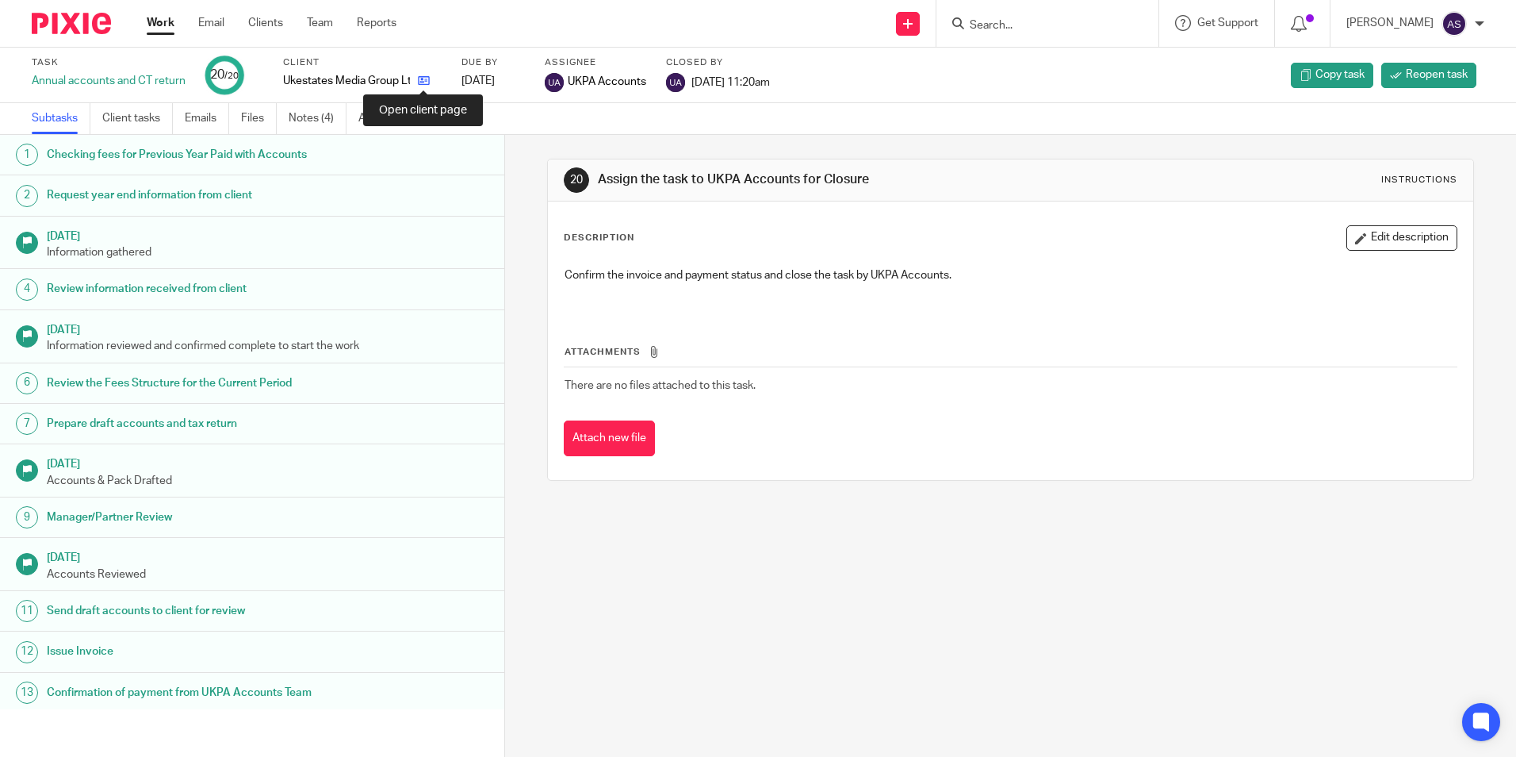
click at [424, 79] on icon at bounding box center [424, 81] width 12 height 12
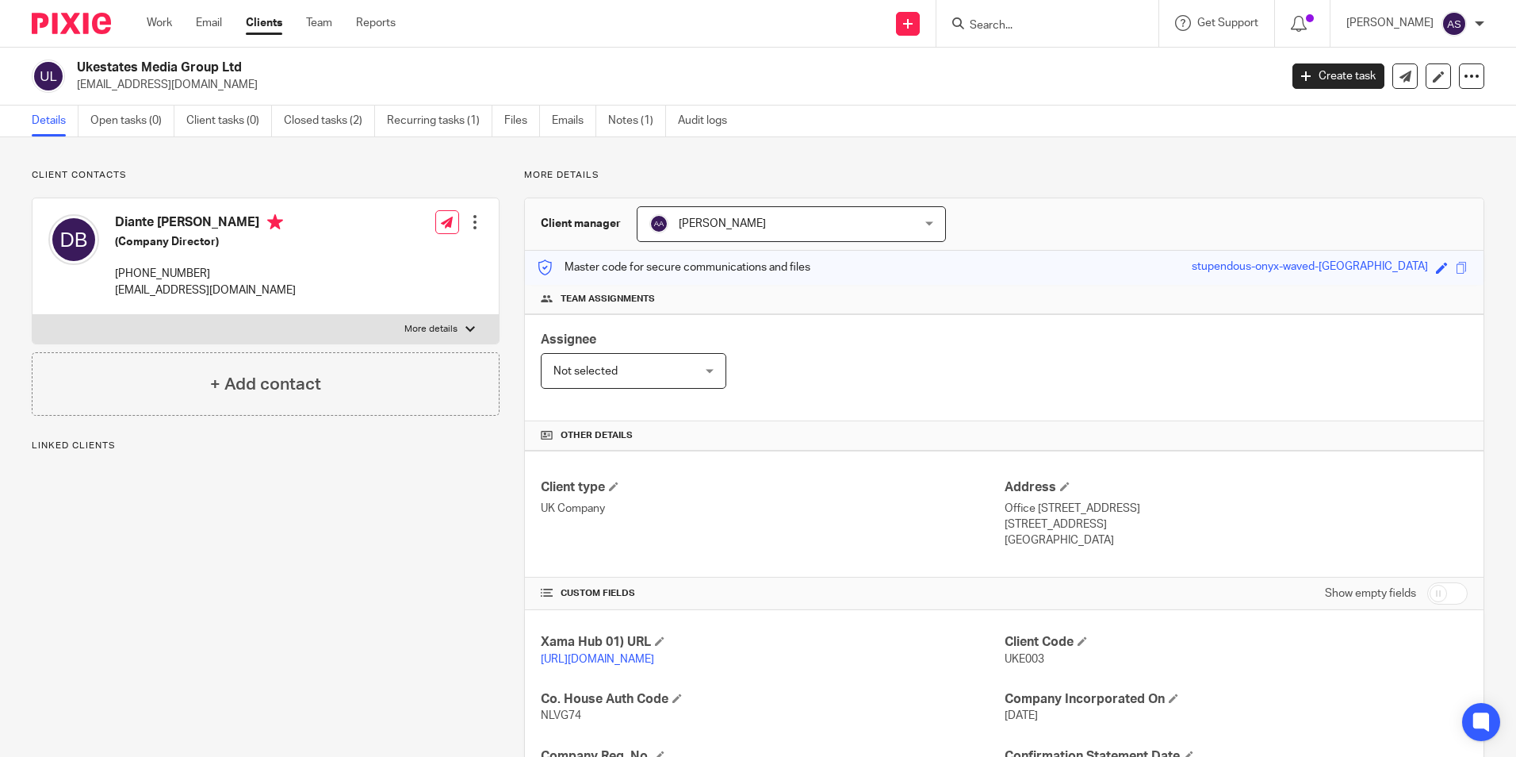
scroll to position [267, 0]
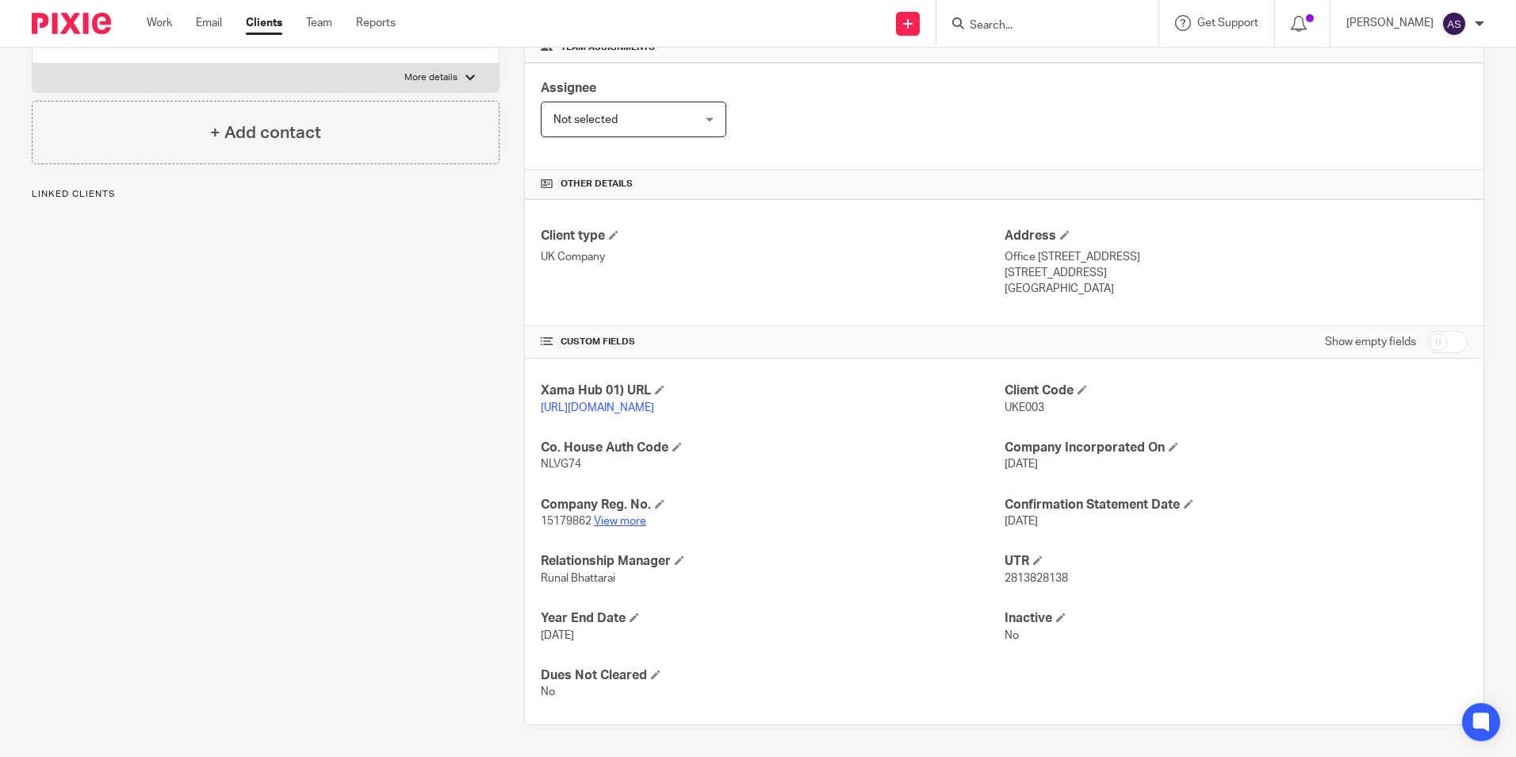
click at [614, 518] on link "View more" at bounding box center [620, 521] width 52 height 11
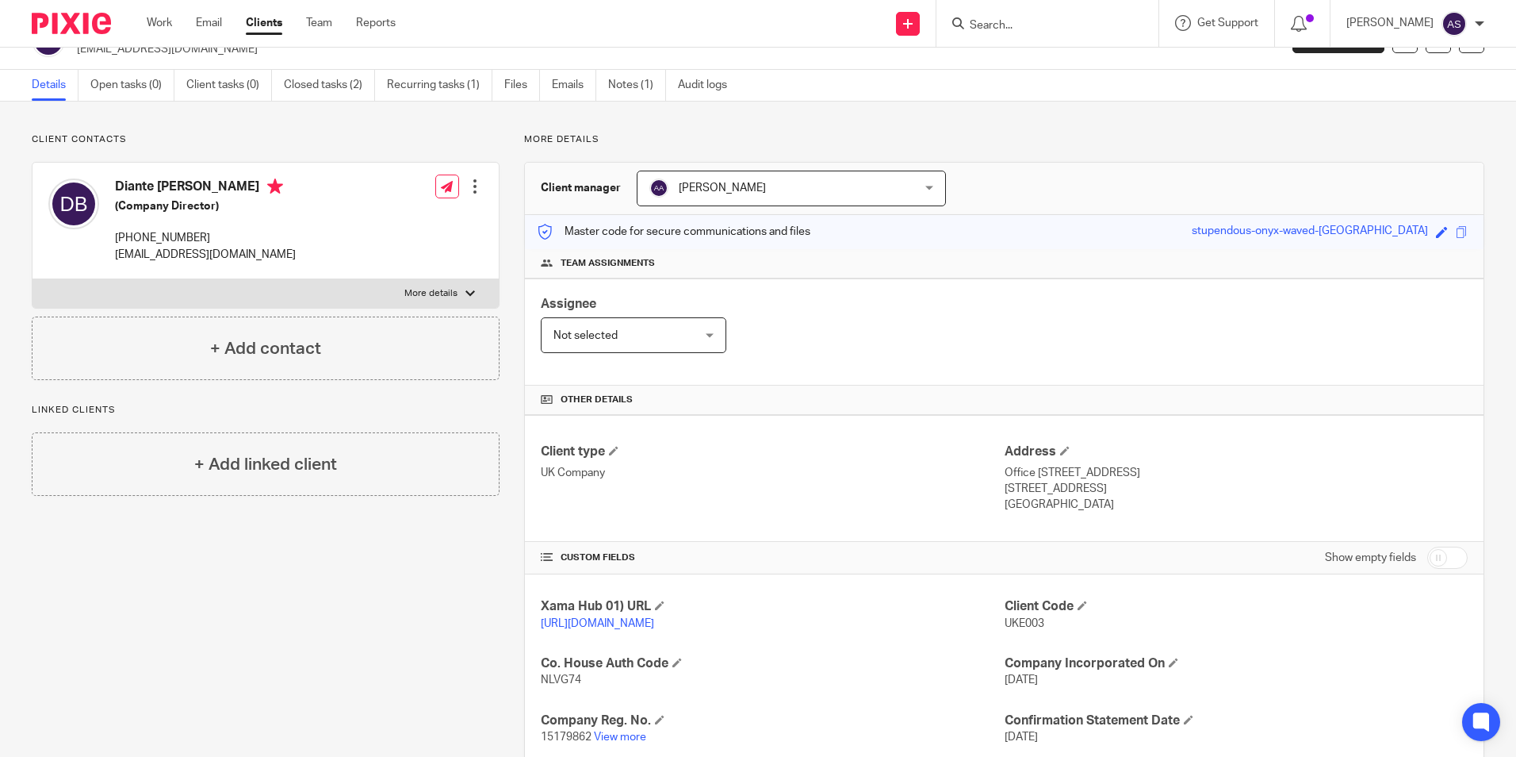
scroll to position [0, 0]
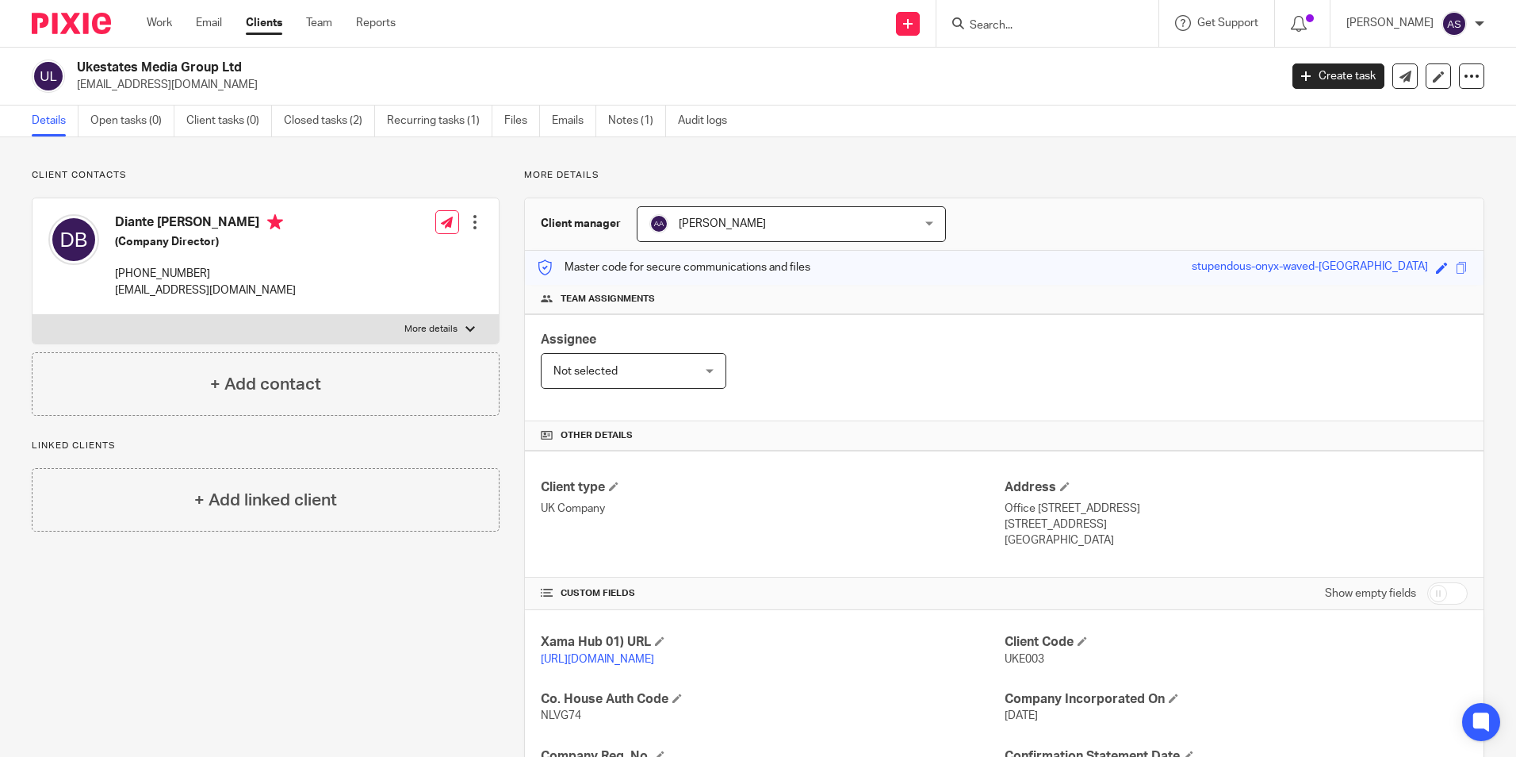
click at [1003, 23] on input "Search" at bounding box center [1039, 26] width 143 height 14
type input "lafam"
click at [1022, 74] on link at bounding box center [1112, 68] width 295 height 36
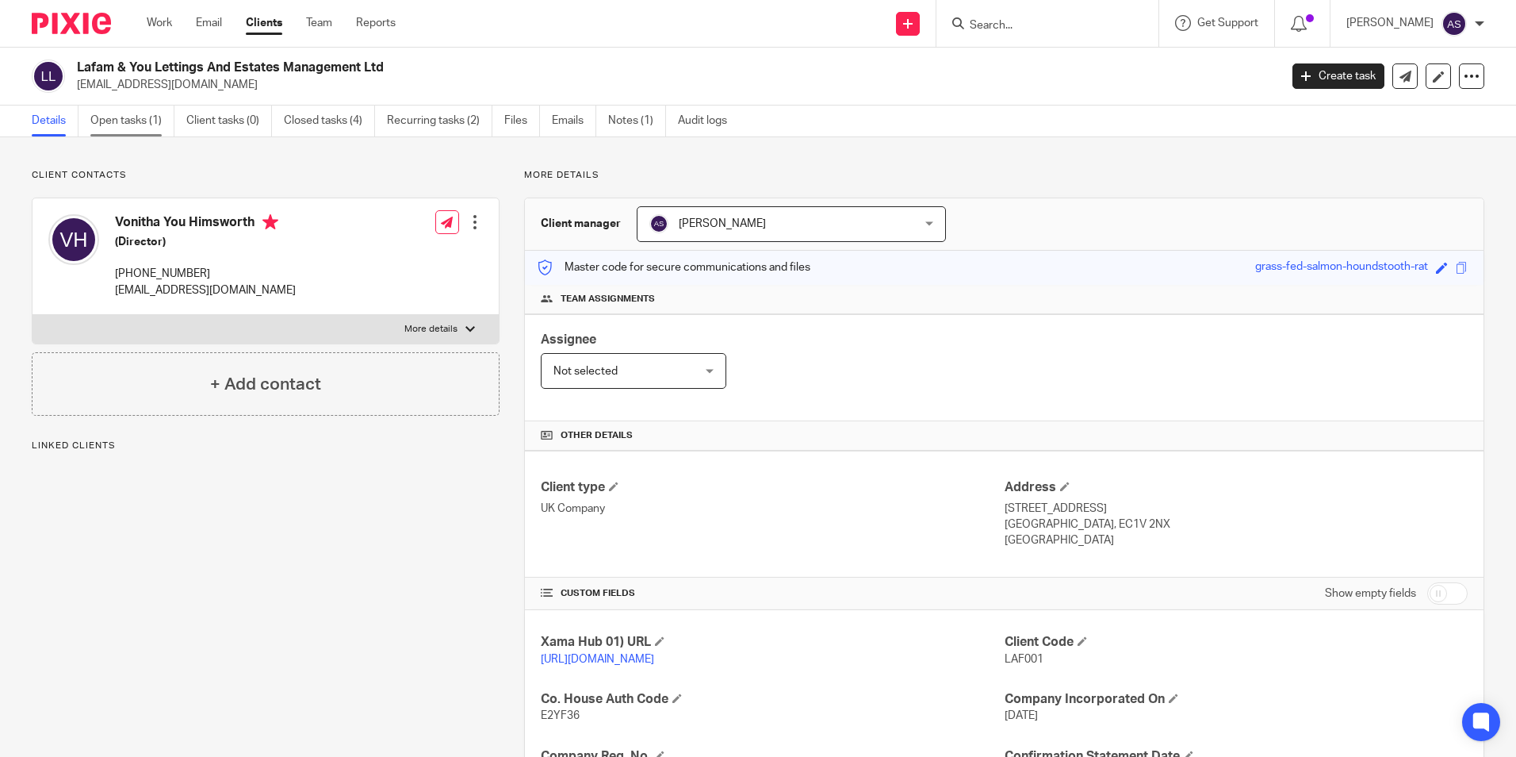
click at [139, 122] on link "Open tasks (1)" at bounding box center [132, 120] width 84 height 31
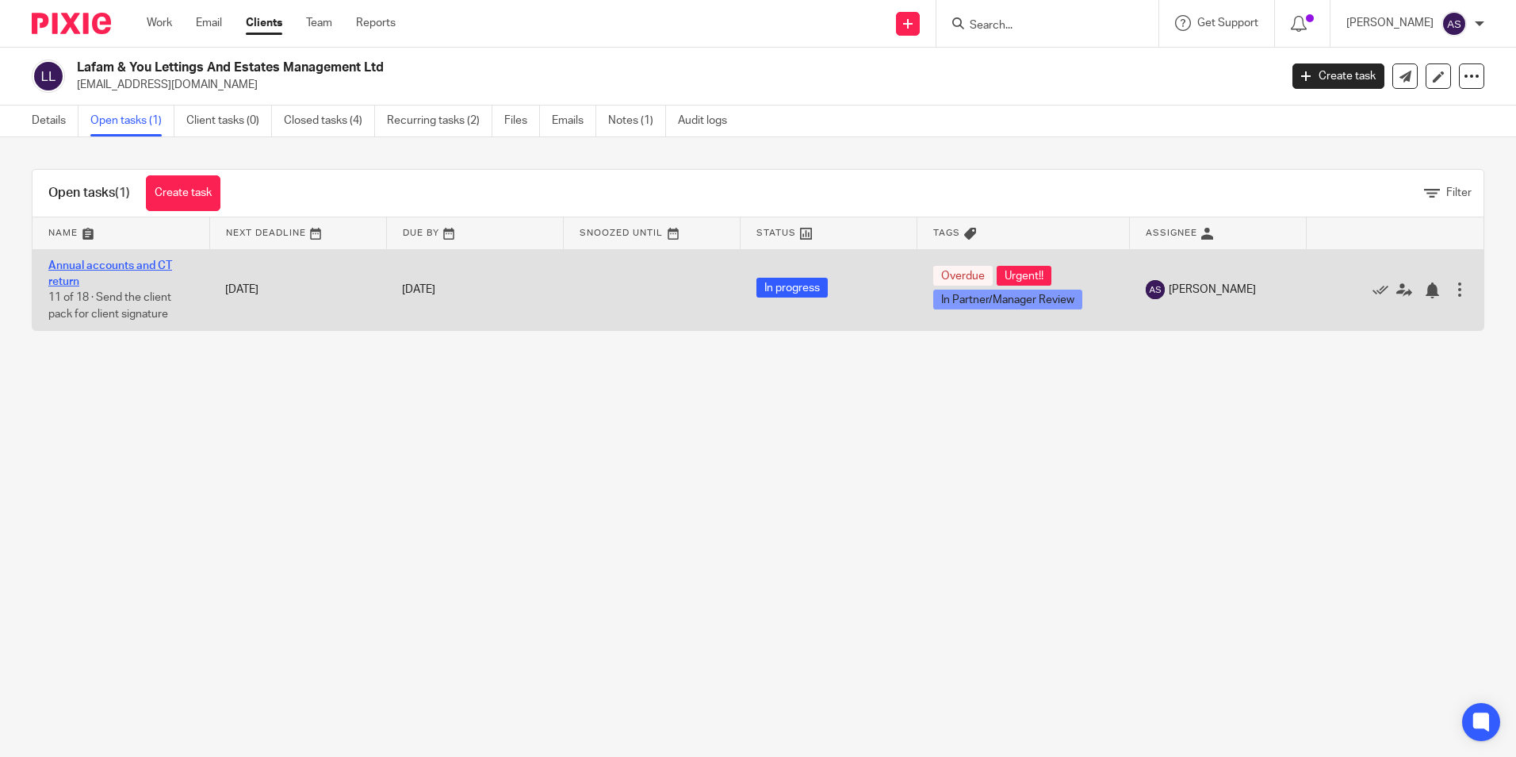
click at [128, 263] on link "Annual accounts and CT return" at bounding box center [110, 273] width 124 height 27
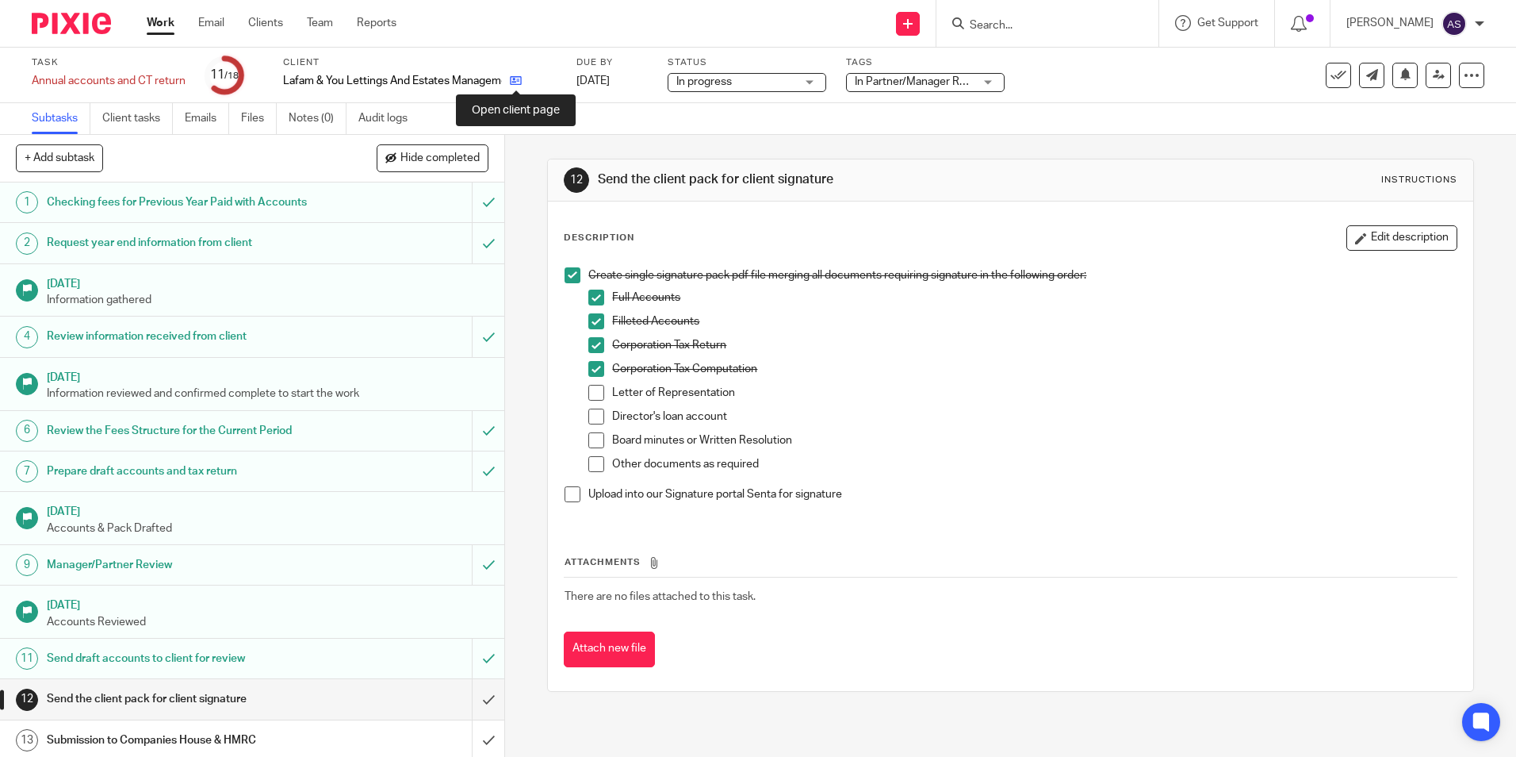
click at [514, 79] on icon at bounding box center [516, 81] width 12 height 12
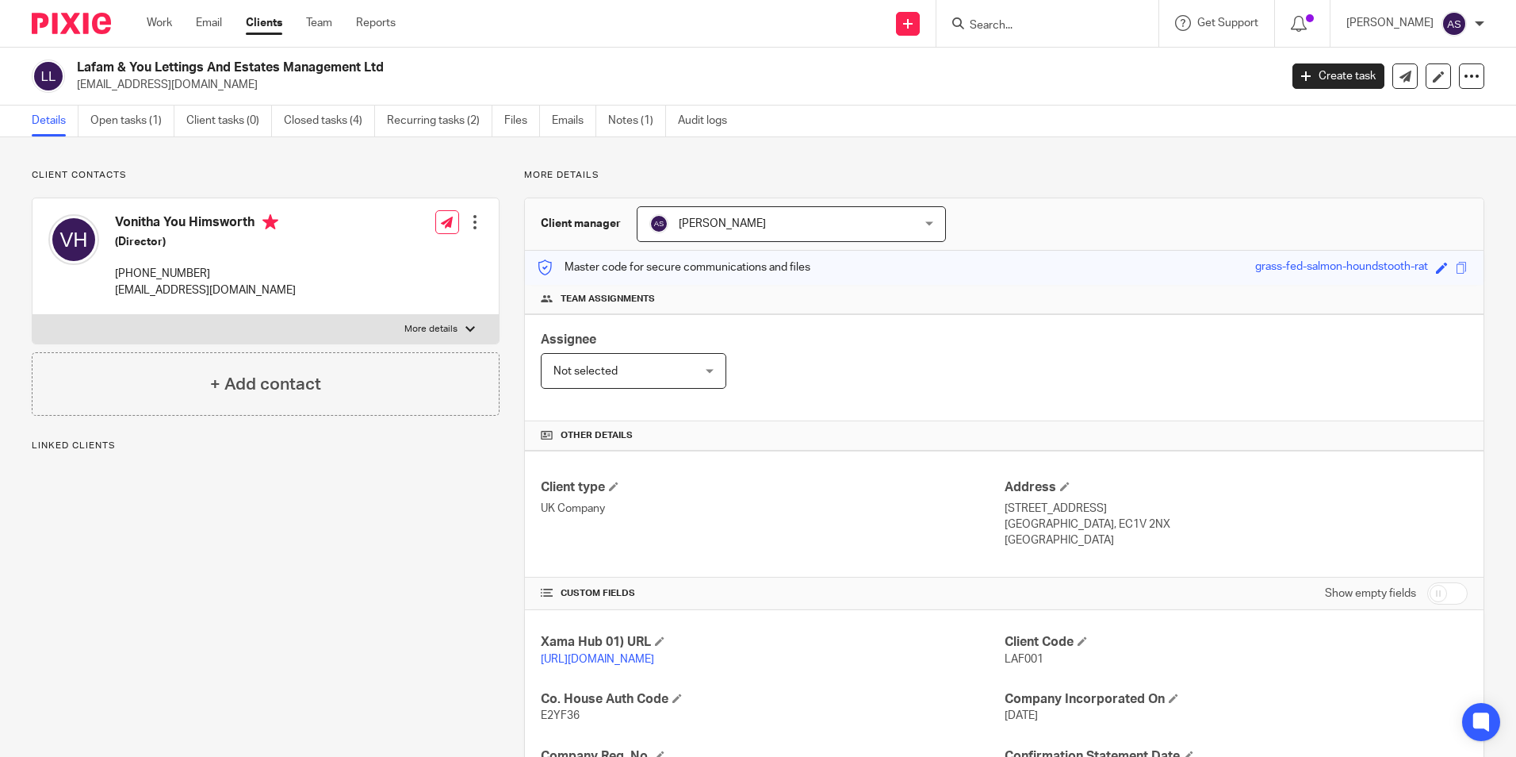
scroll to position [317, 0]
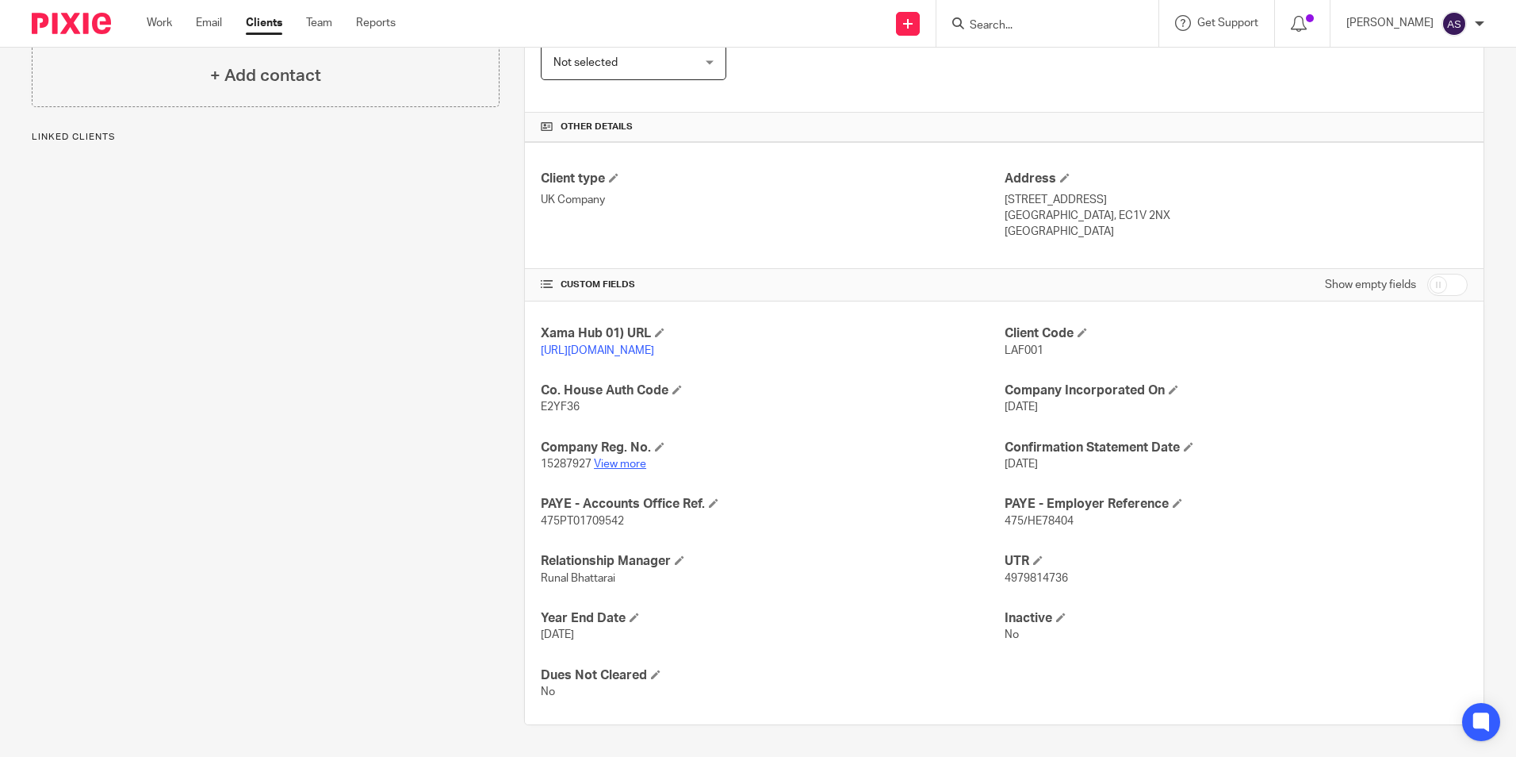
click at [619, 470] on link "View more" at bounding box center [620, 463] width 52 height 11
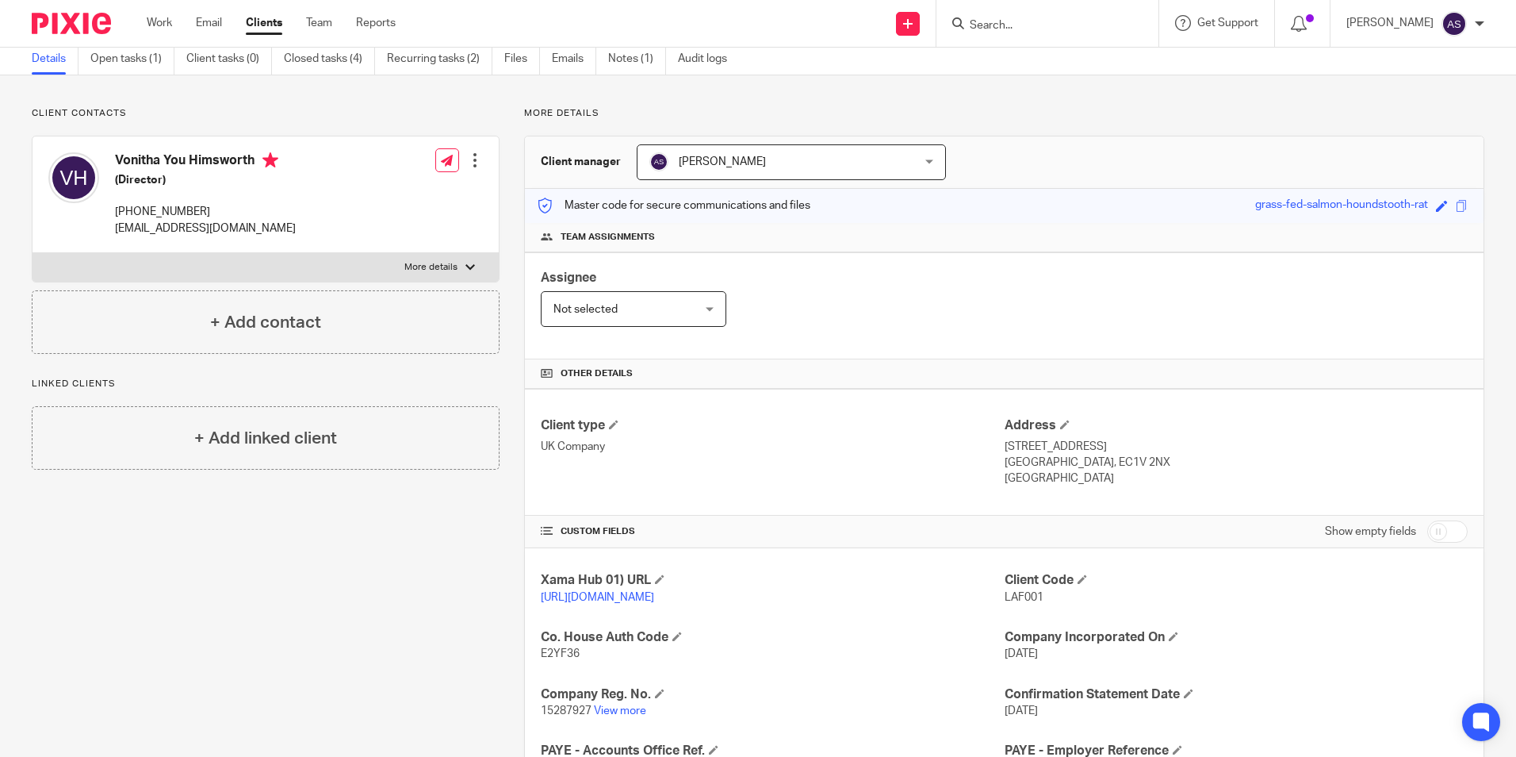
scroll to position [0, 0]
